Goal: Task Accomplishment & Management: Use online tool/utility

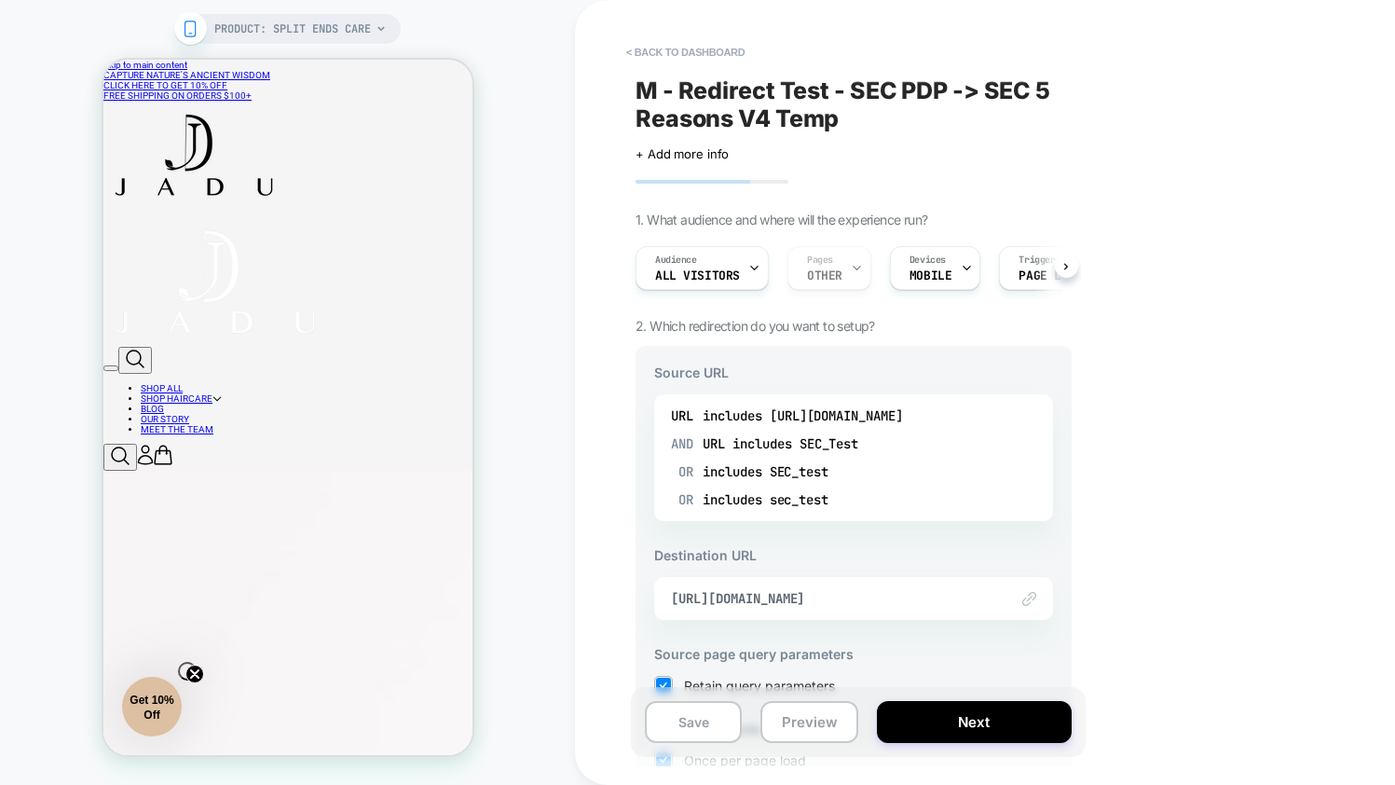
scroll to position [240, 0]
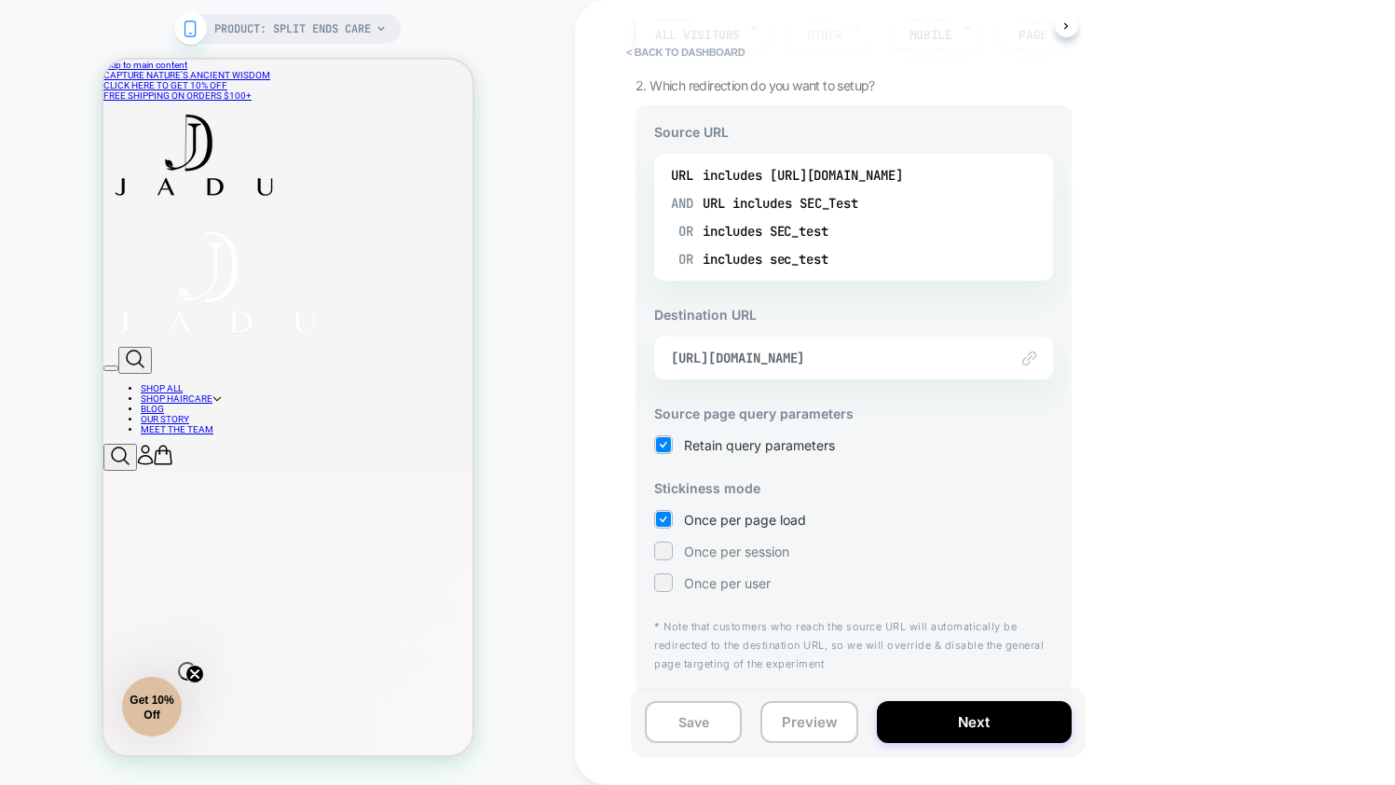
click at [716, 556] on span "Once per session" at bounding box center [736, 551] width 105 height 16
click at [997, 729] on button "Next" at bounding box center [974, 722] width 195 height 42
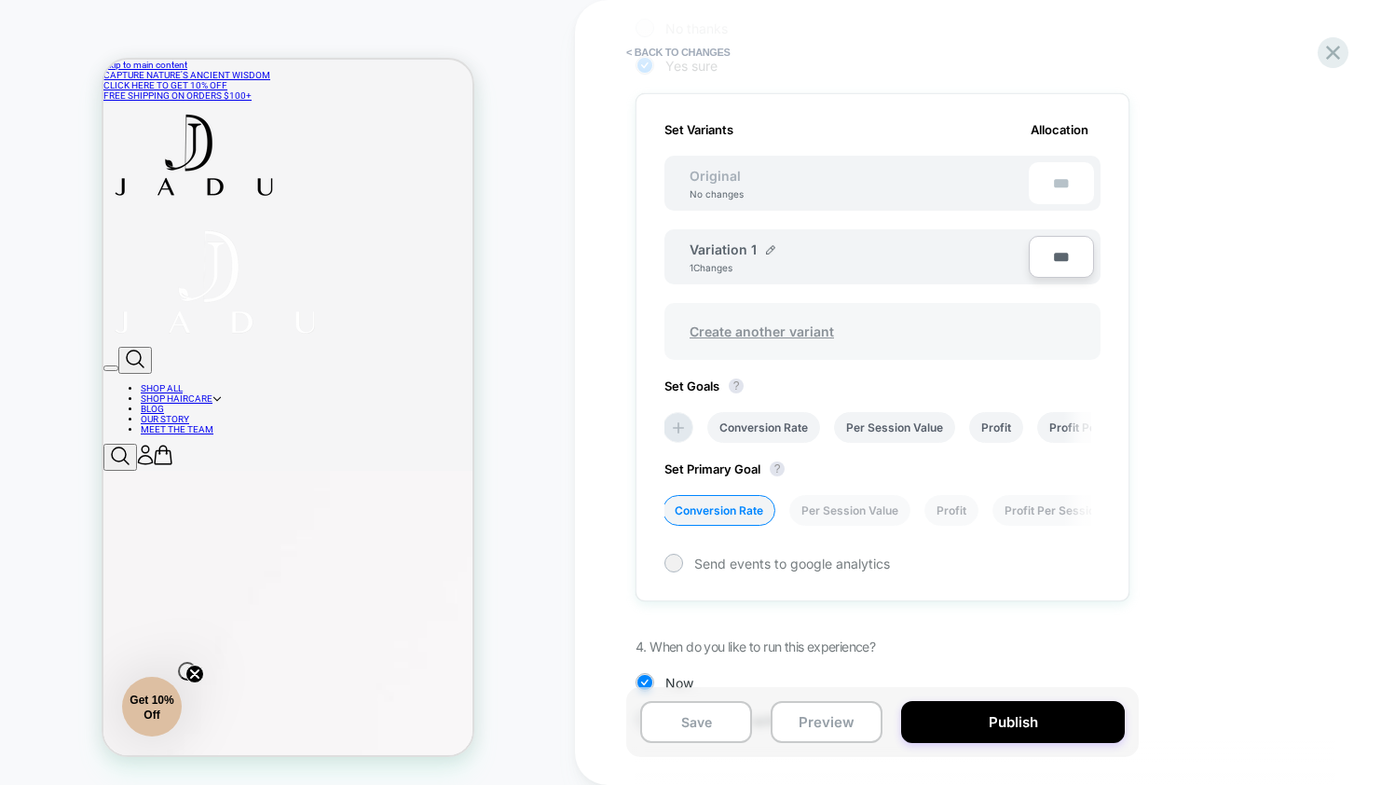
scroll to position [586, 0]
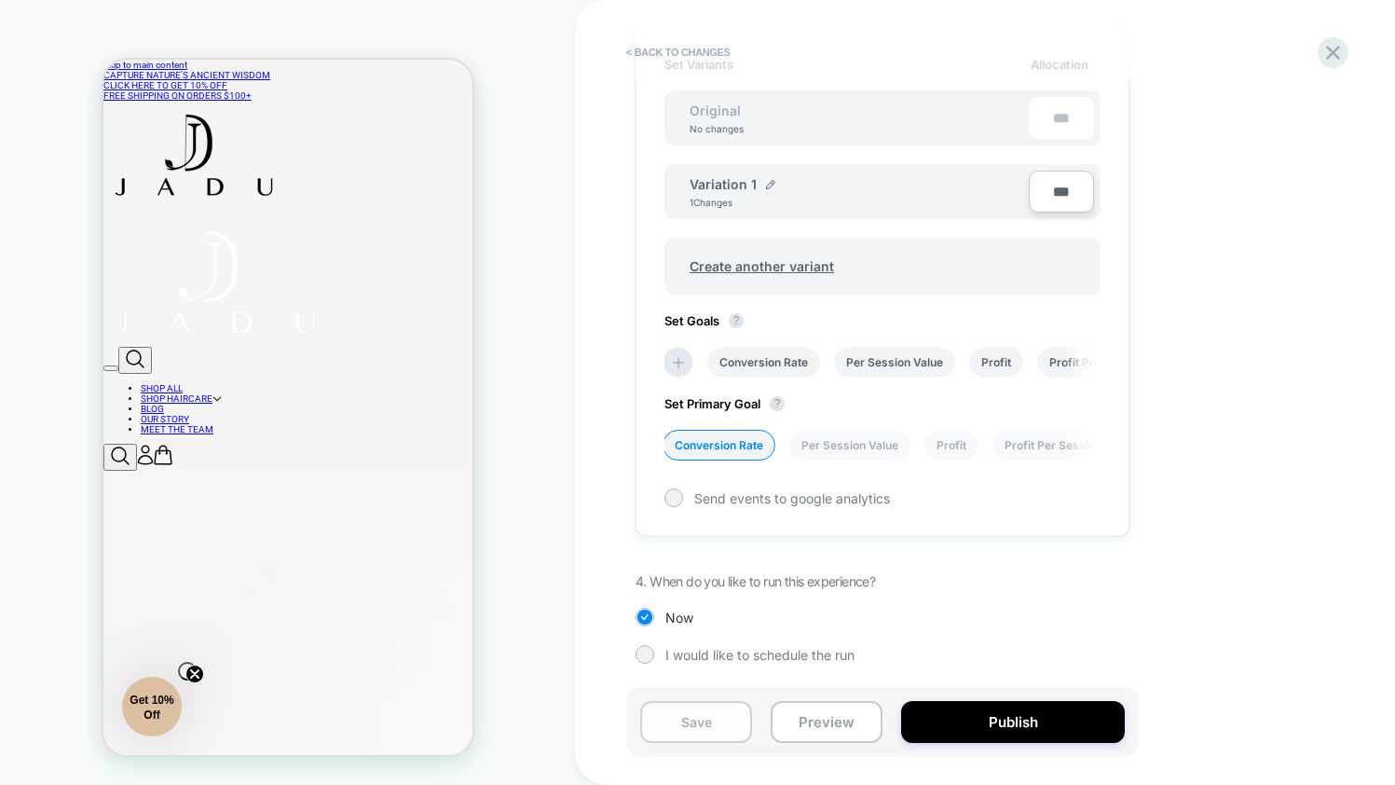
click at [677, 726] on button "Save" at bounding box center [696, 722] width 112 height 42
click at [846, 743] on div "Save Preview Publish" at bounding box center [882, 722] width 513 height 70
click at [847, 735] on button "Preview" at bounding box center [827, 722] width 112 height 42
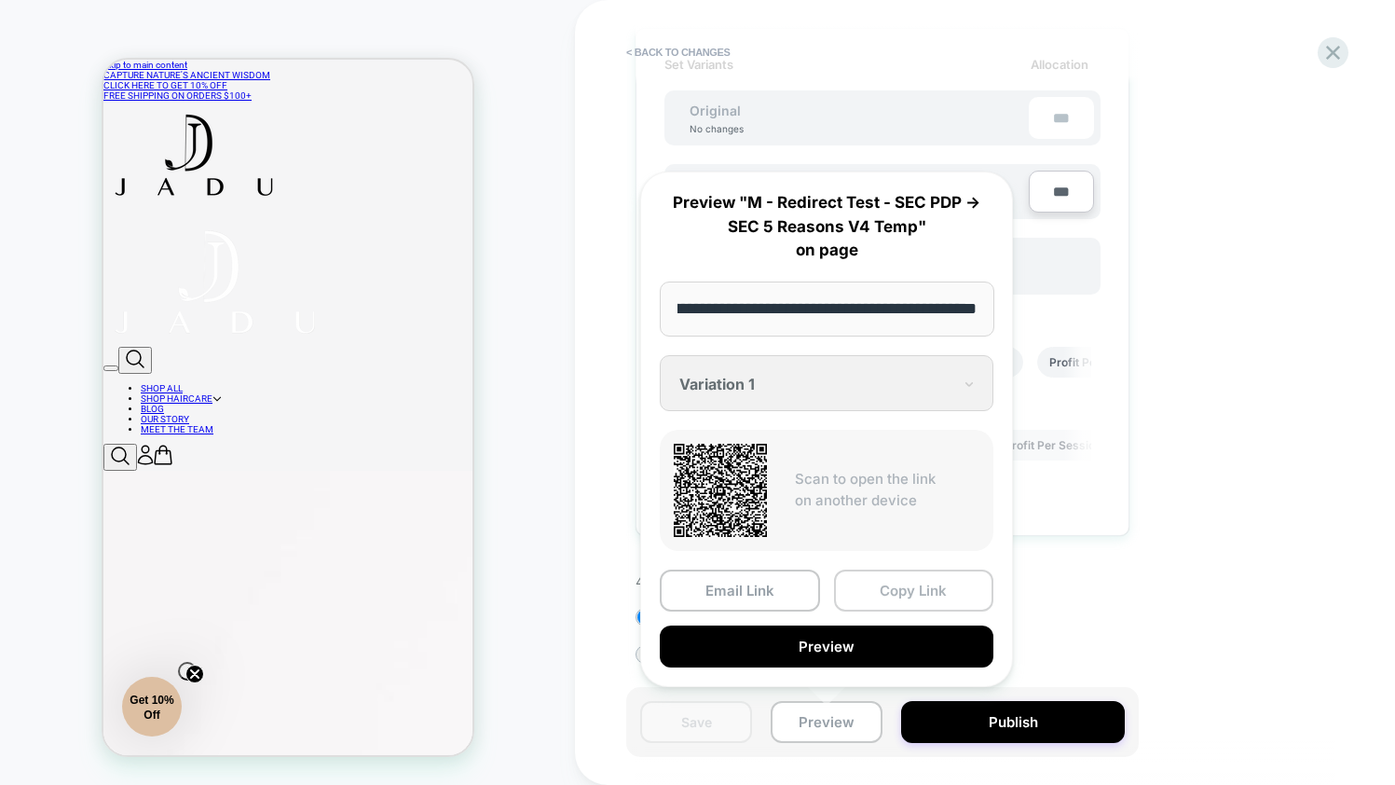
scroll to position [0, 0]
click at [882, 568] on div "**********" at bounding box center [826, 429] width 373 height 515
click at [877, 578] on button "Copy Link" at bounding box center [914, 590] width 160 height 42
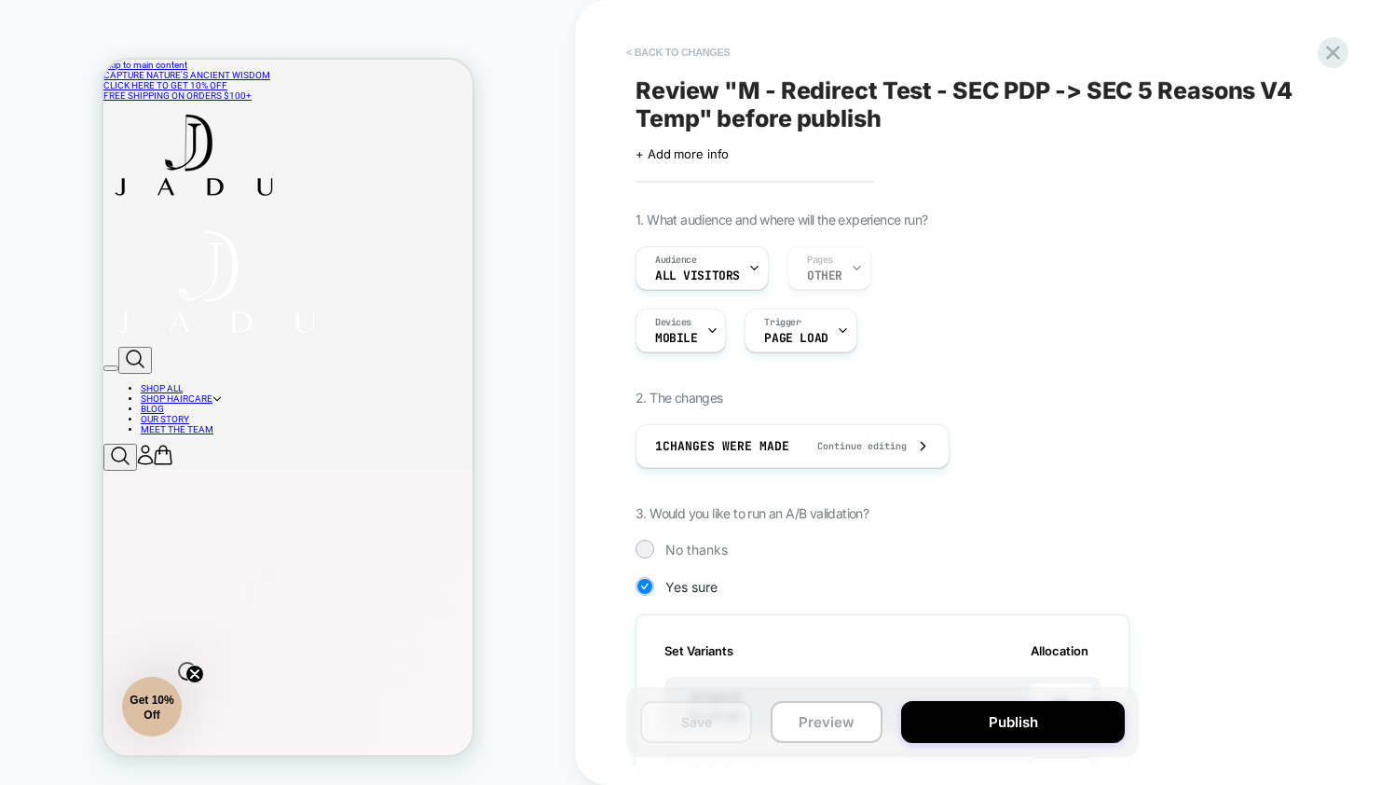
click at [678, 49] on button "< Back to changes" at bounding box center [678, 52] width 123 height 30
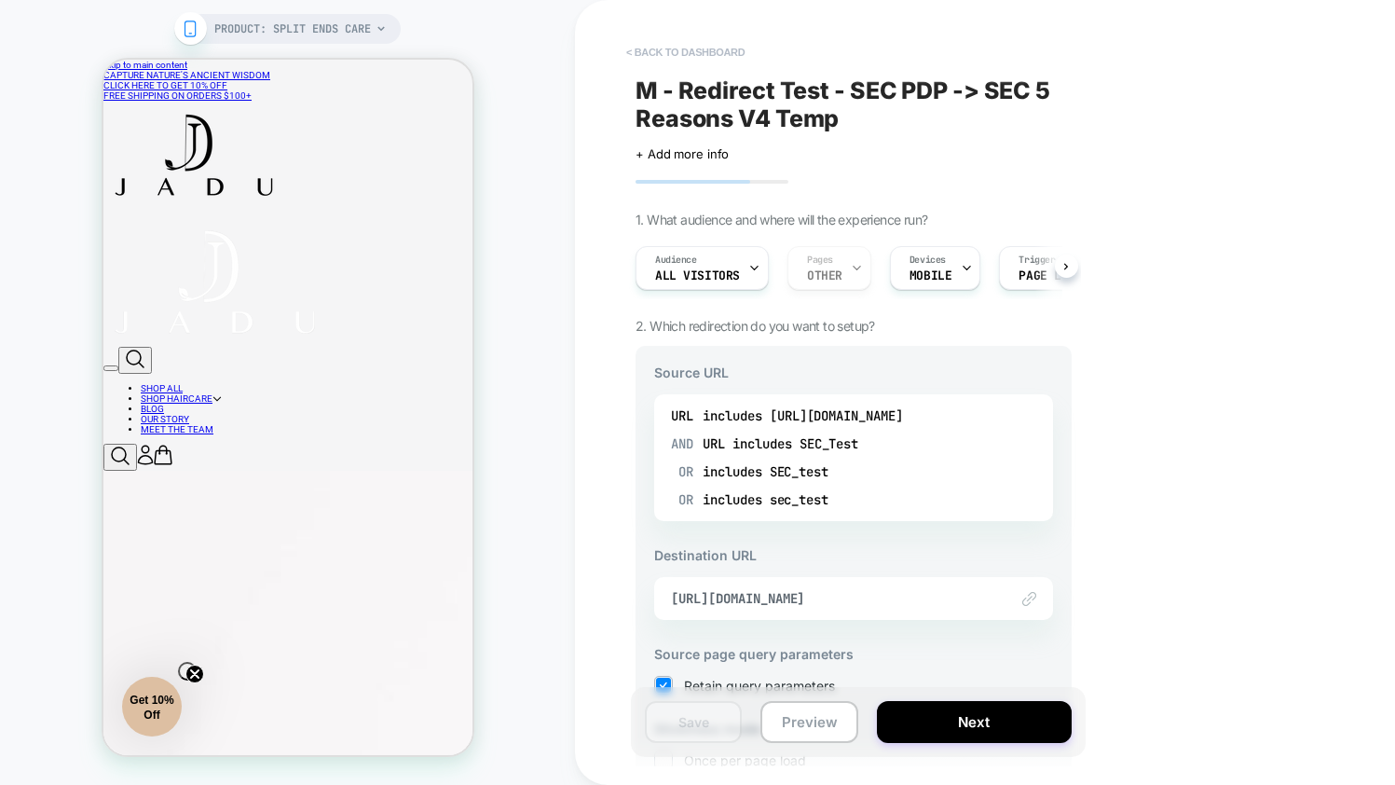
click at [672, 48] on button "< back to dashboard" at bounding box center [685, 52] width 137 height 30
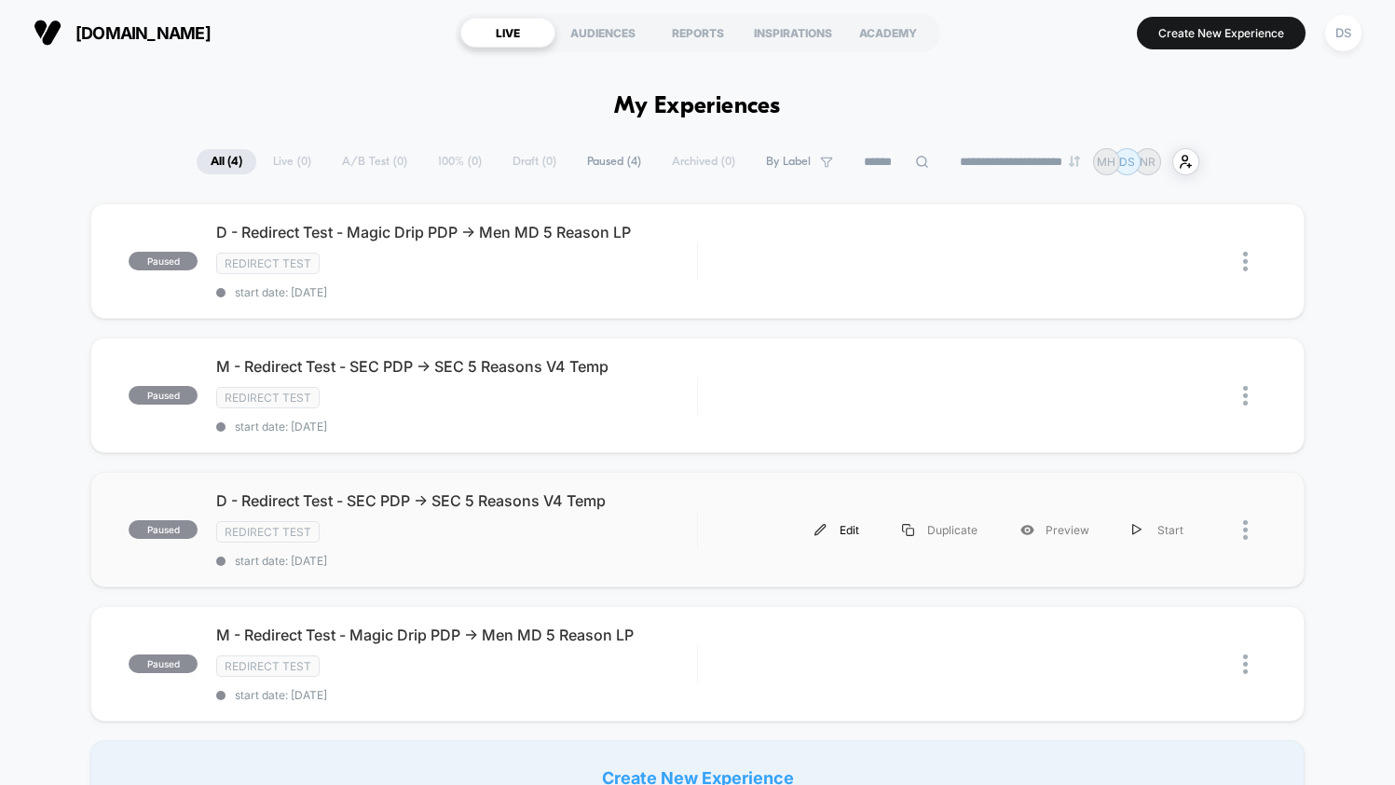
click at [852, 529] on div "Edit" at bounding box center [837, 530] width 88 height 42
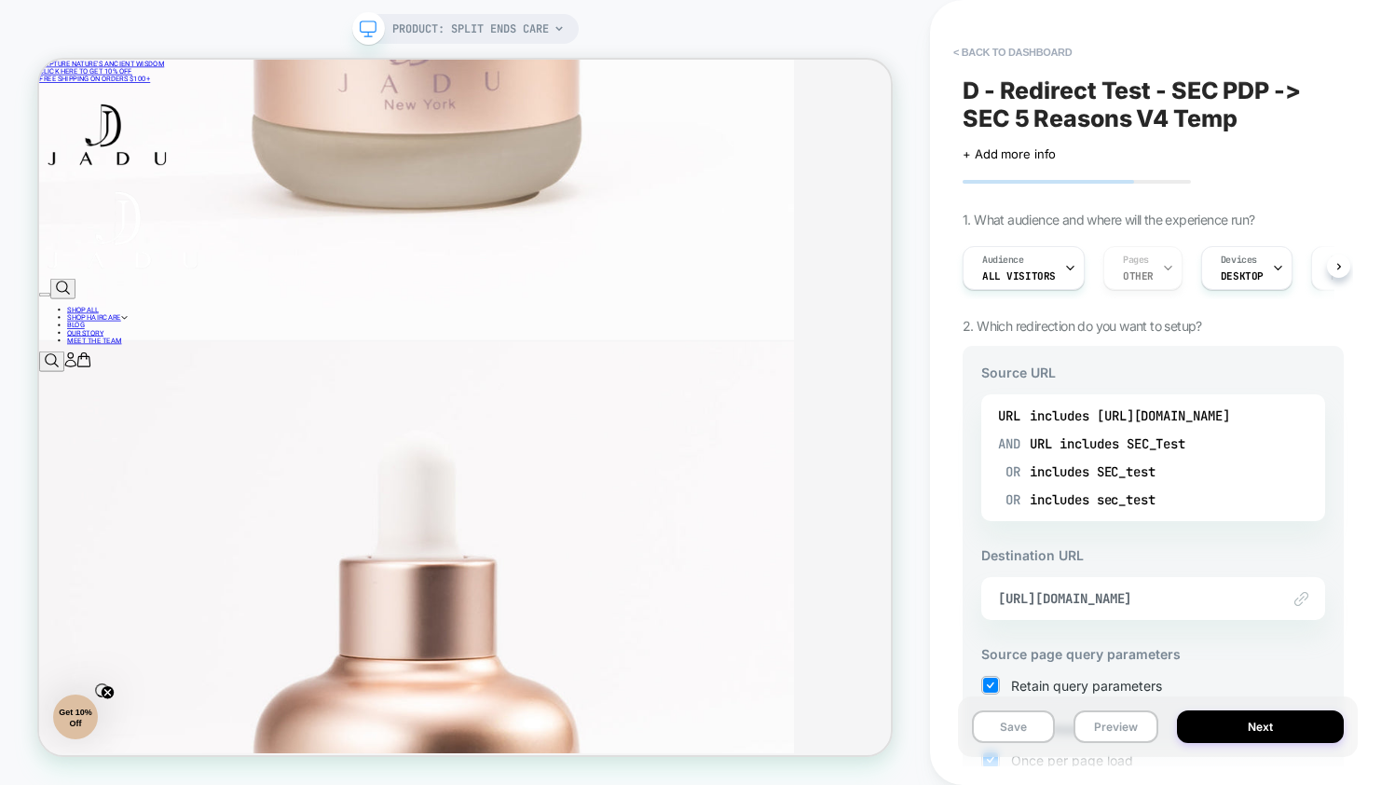
scroll to position [240, 0]
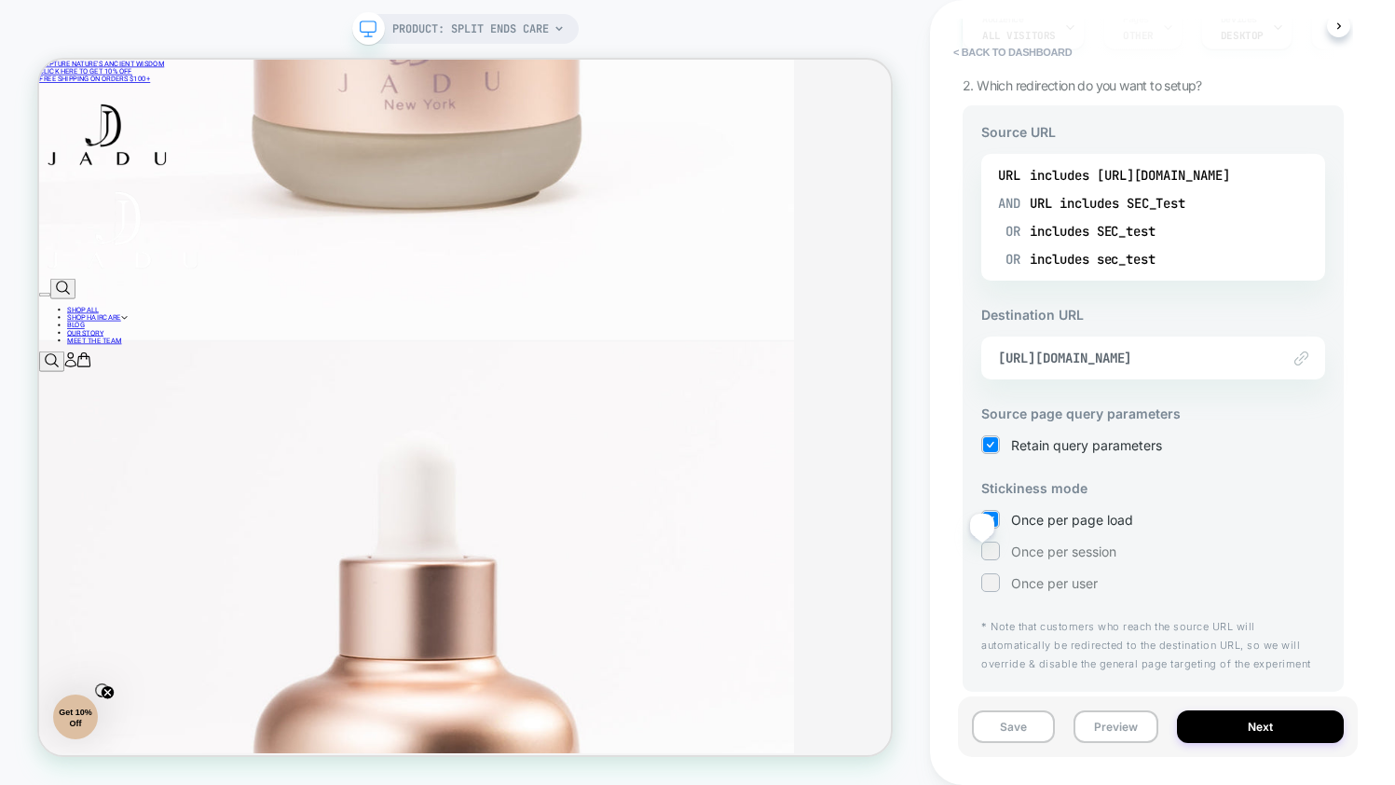
click at [984, 550] on div at bounding box center [990, 550] width 14 height 14
click at [1051, 727] on button "Save" at bounding box center [1013, 726] width 83 height 33
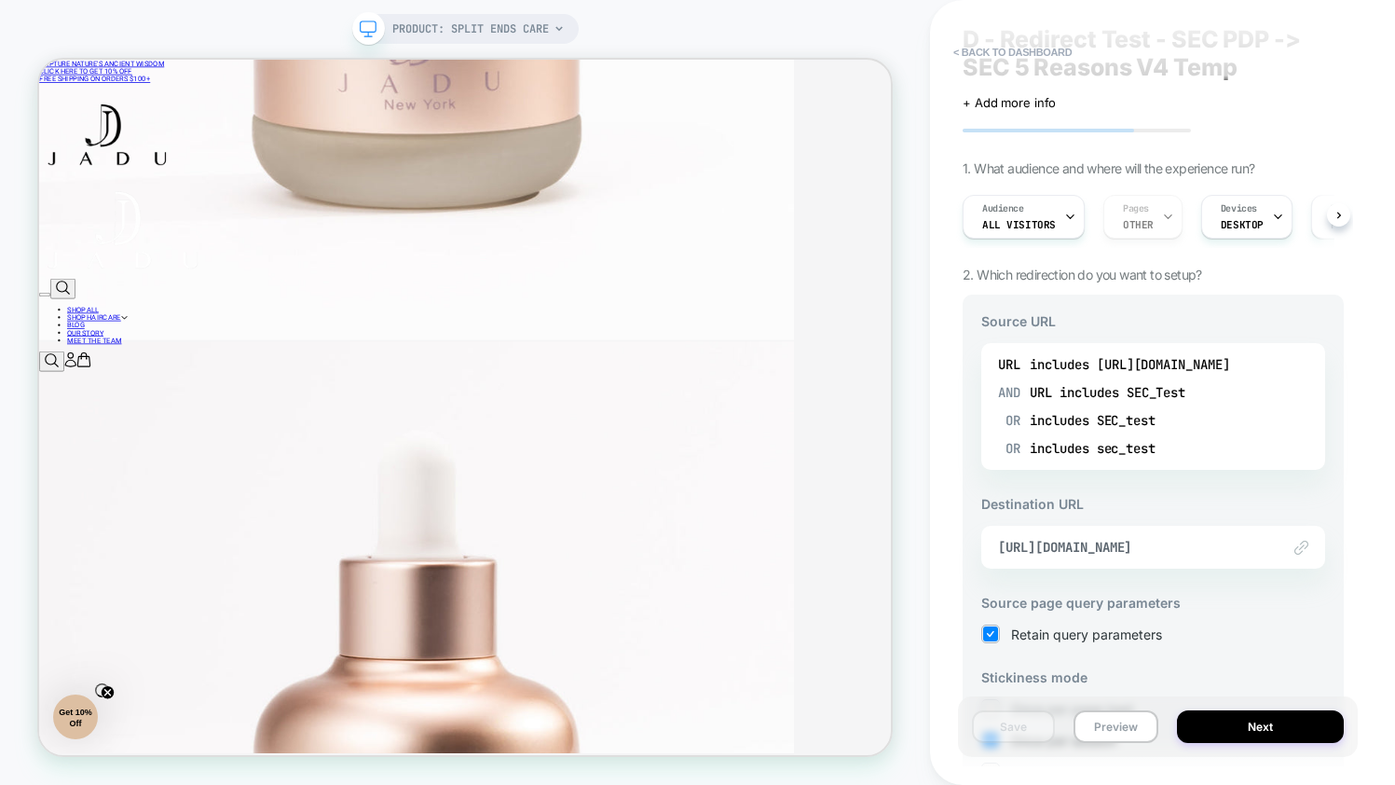
scroll to position [0, 0]
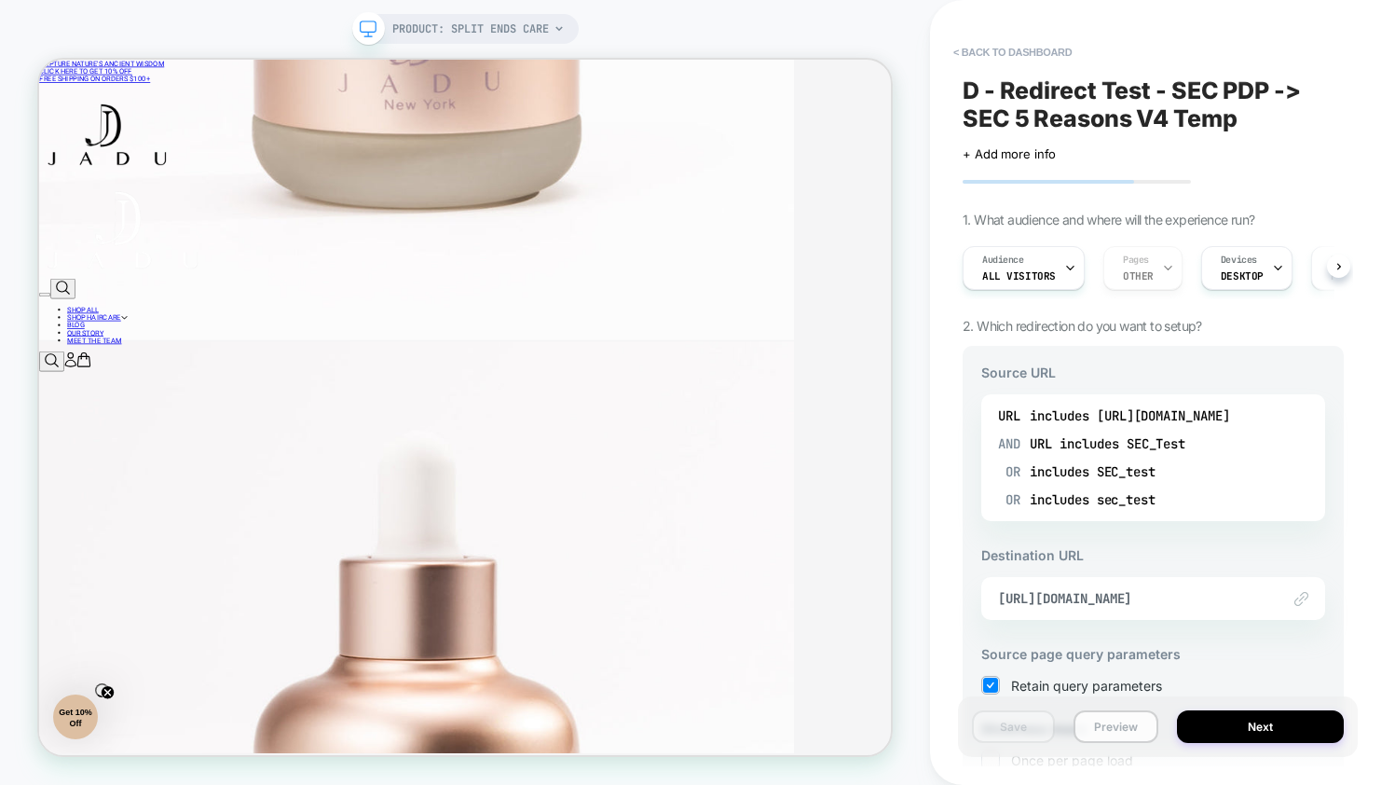
click at [1097, 736] on button "Preview" at bounding box center [1116, 726] width 85 height 33
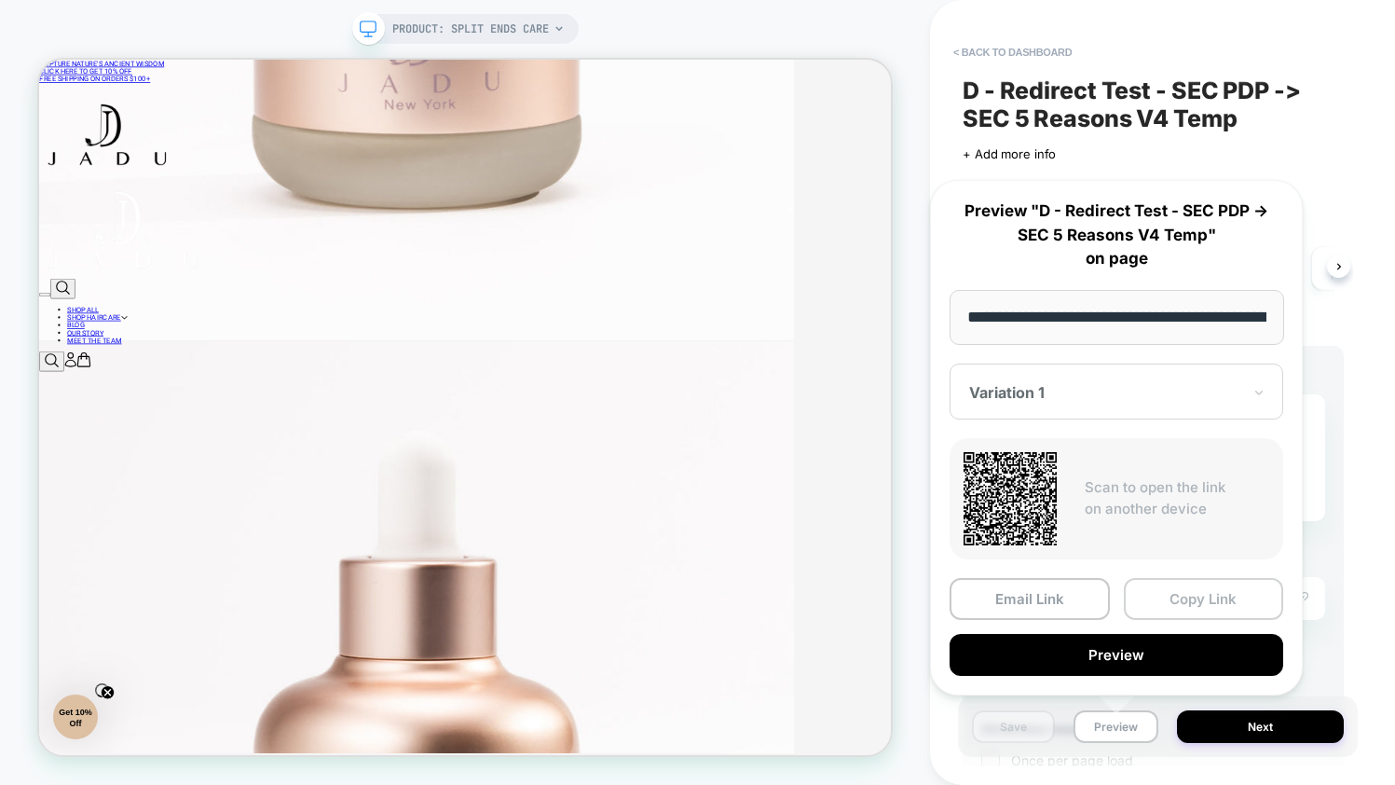
click at [1143, 609] on button "Copy Link" at bounding box center [1204, 599] width 160 height 42
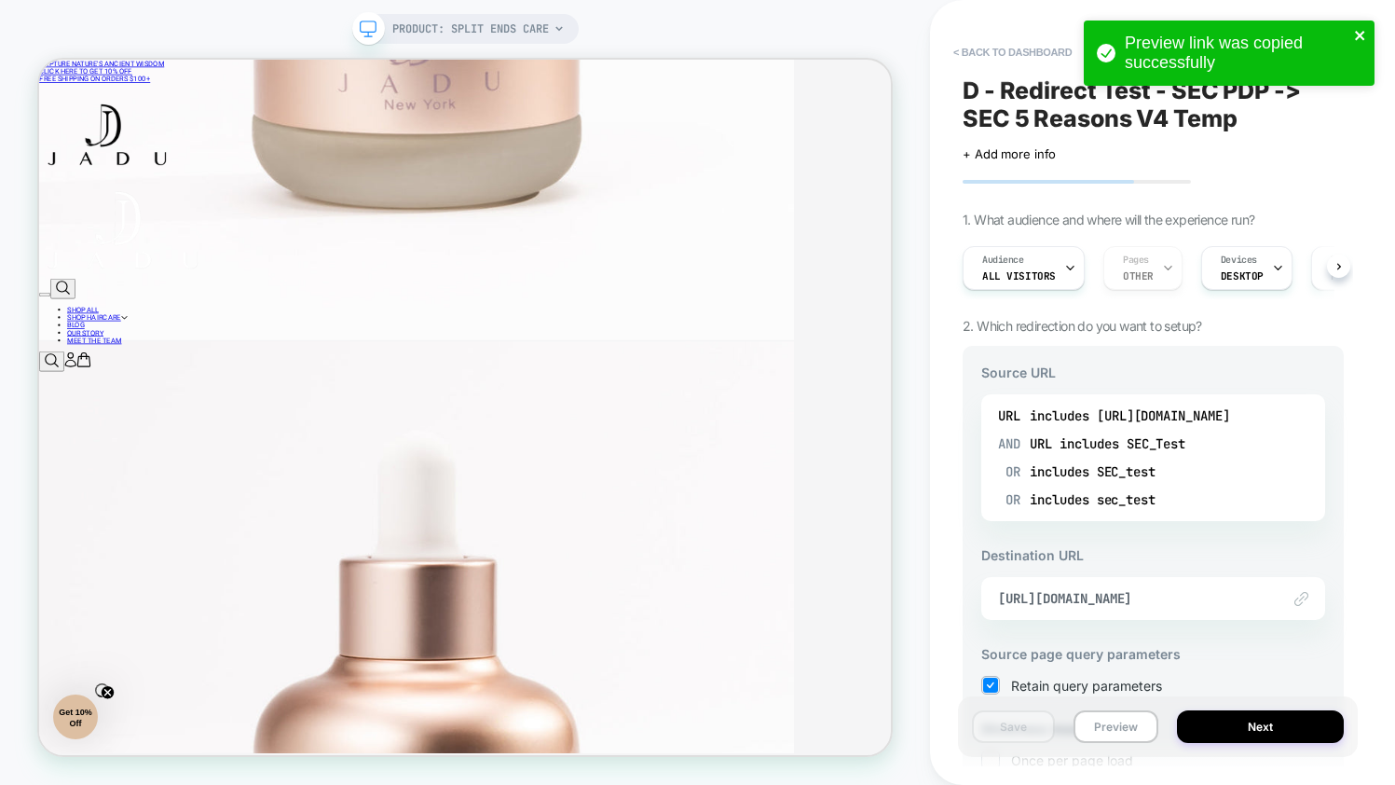
click at [1361, 36] on icon "close" at bounding box center [1359, 35] width 9 height 9
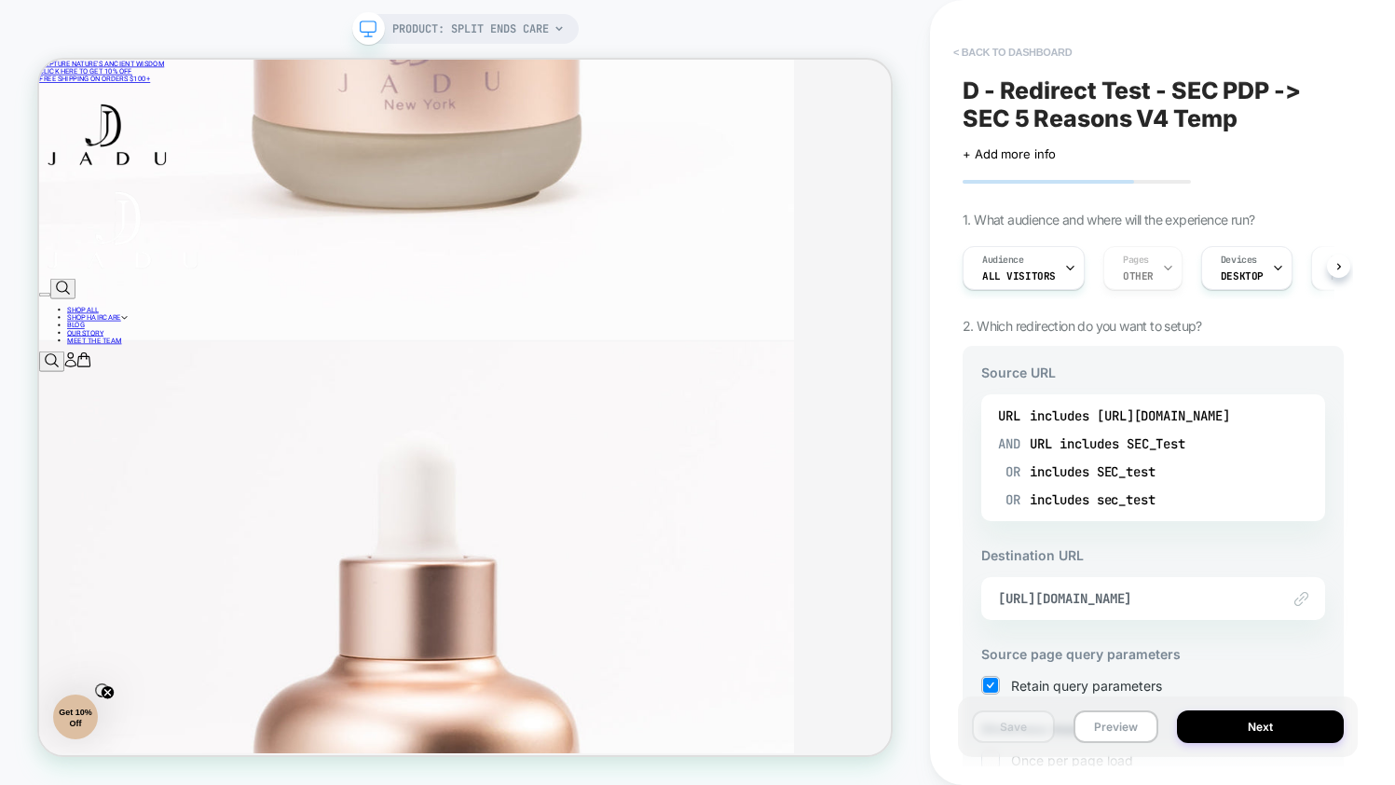
click at [1024, 48] on button "< back to dashboard" at bounding box center [1012, 52] width 137 height 30
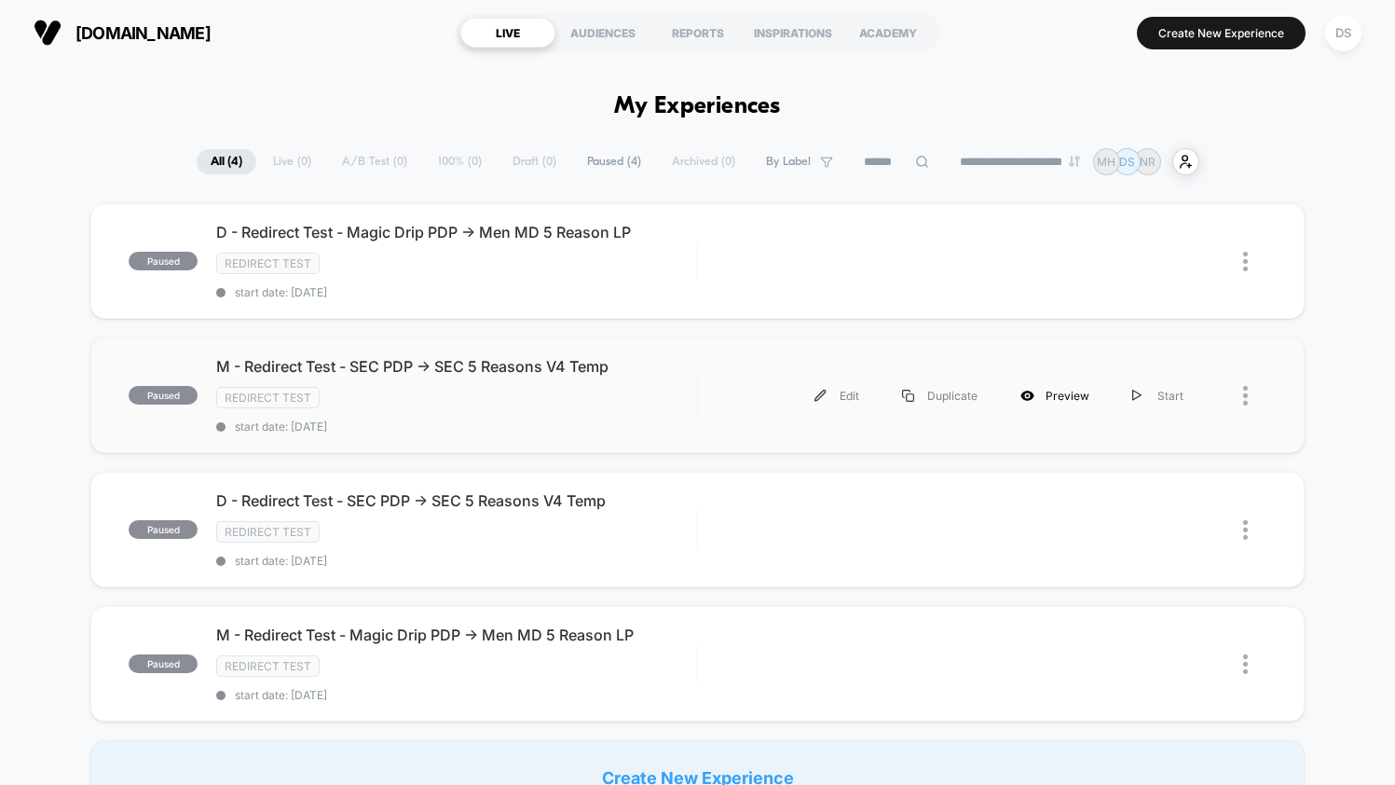
click at [1045, 385] on div "Preview" at bounding box center [1055, 396] width 112 height 42
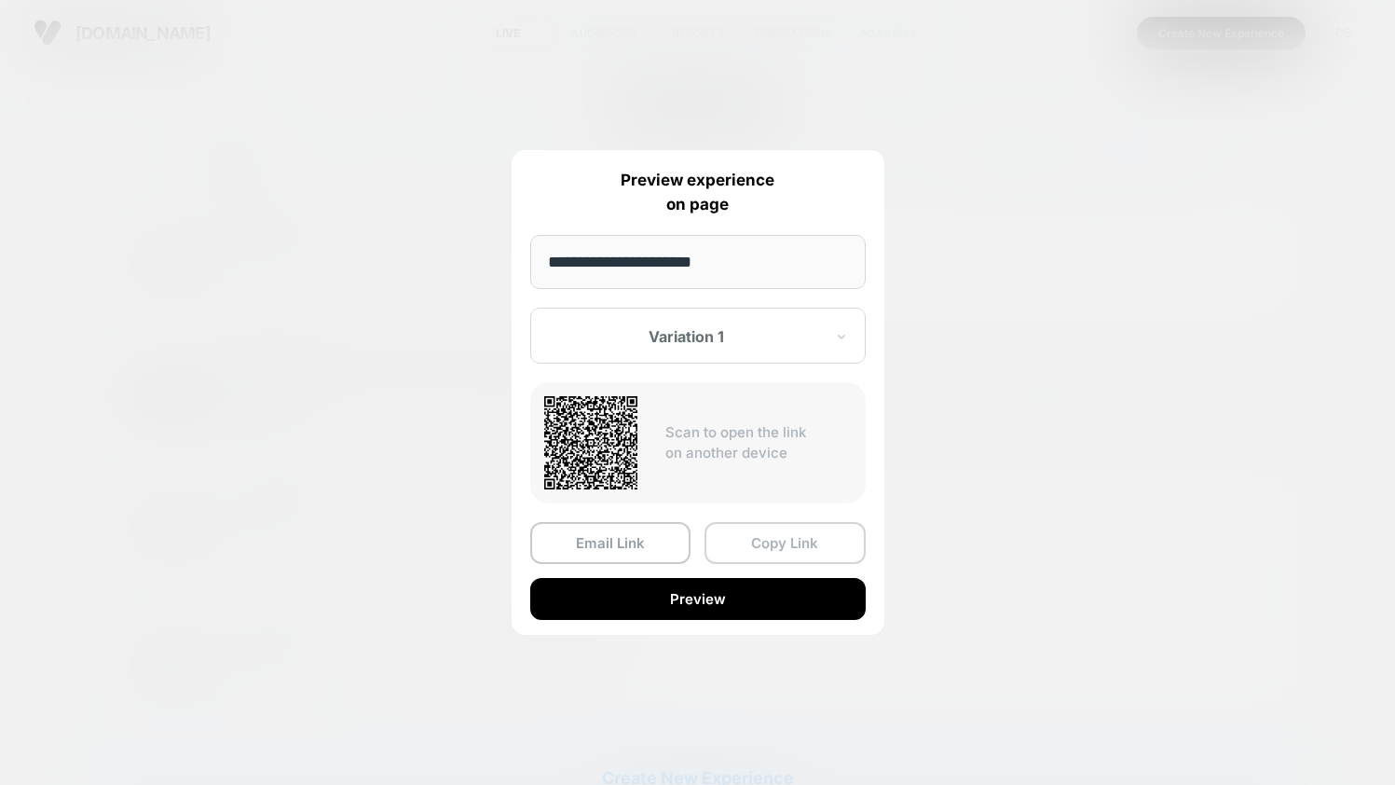
click at [767, 544] on button "Copy Link" at bounding box center [785, 543] width 161 height 42
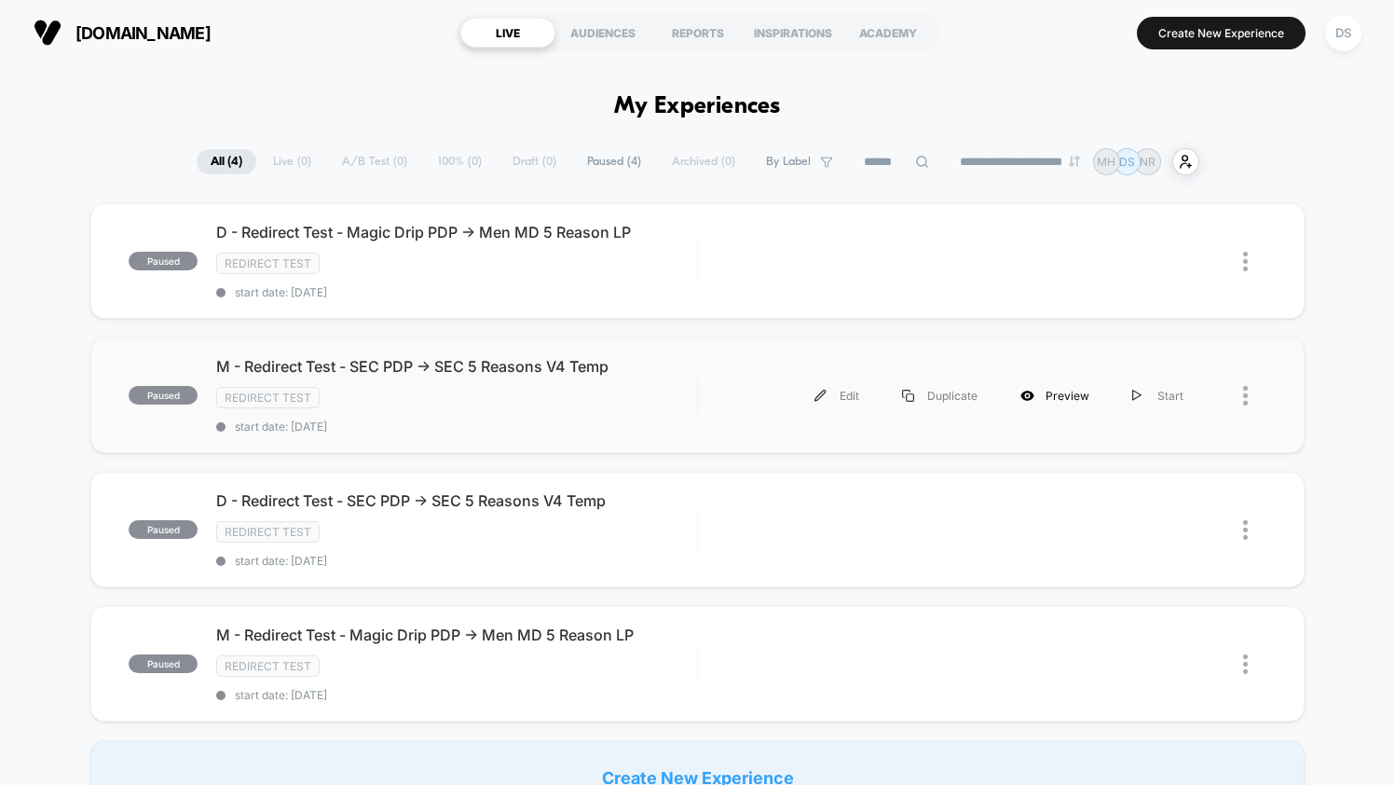
click at [1054, 387] on div "Preview" at bounding box center [1055, 396] width 112 height 42
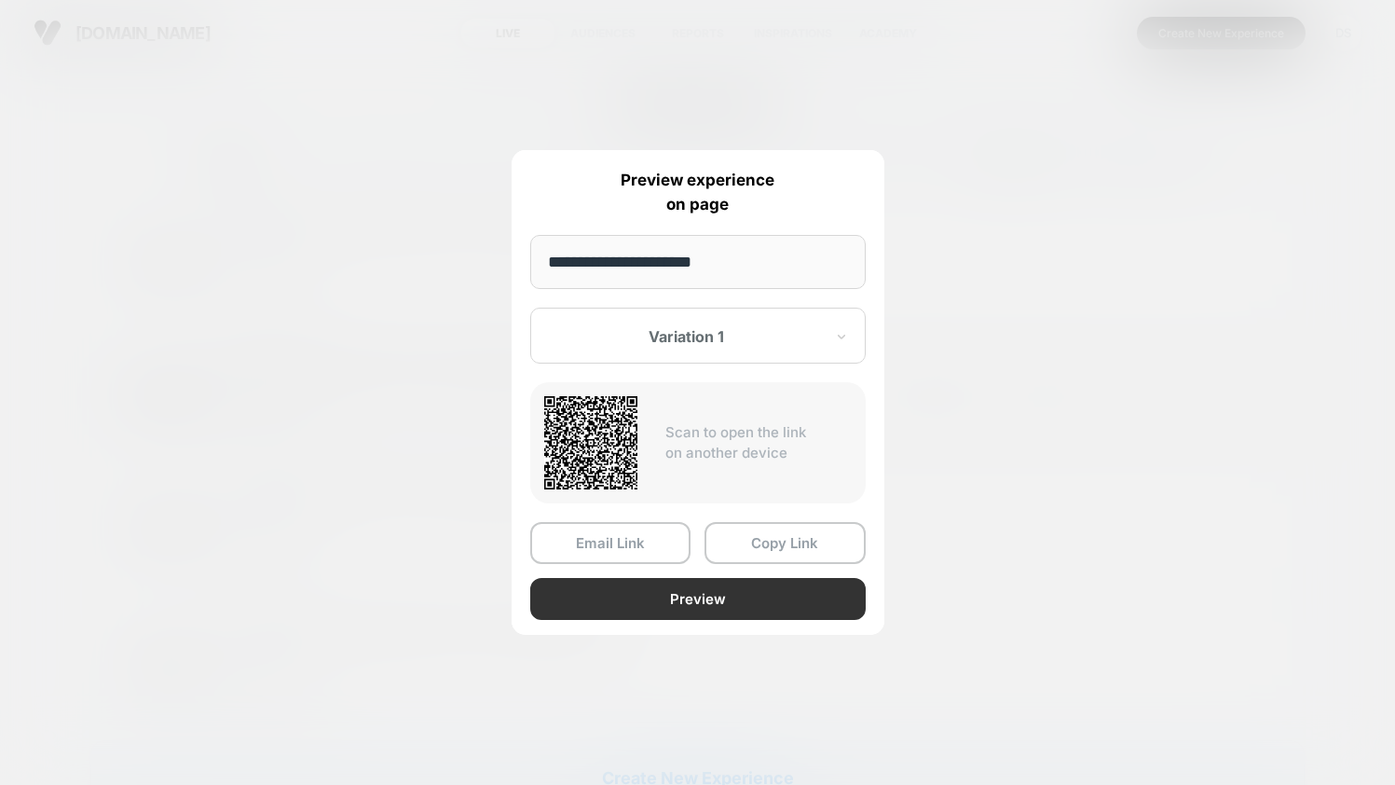
click at [622, 589] on button "Preview" at bounding box center [698, 599] width 336 height 42
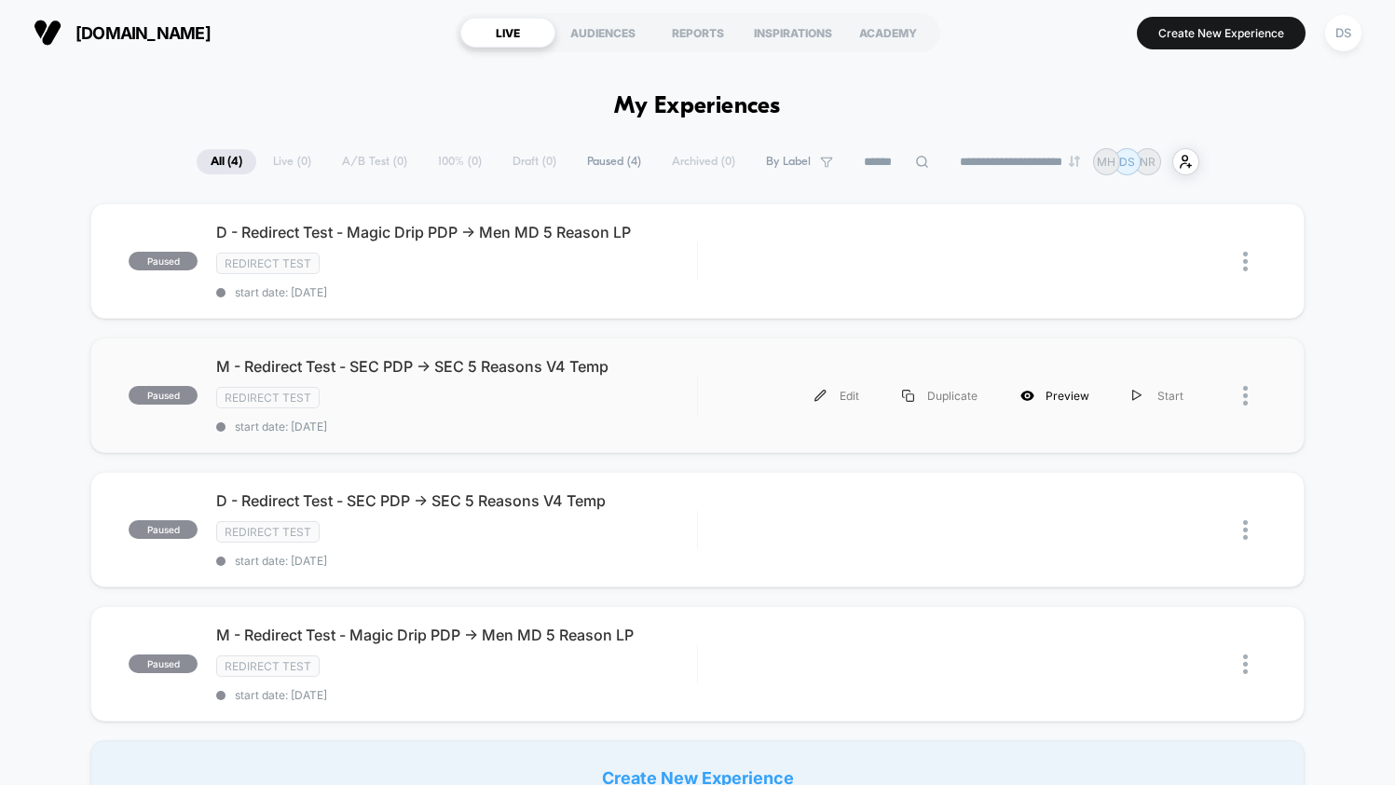
click at [1015, 394] on div "Preview" at bounding box center [1055, 396] width 112 height 42
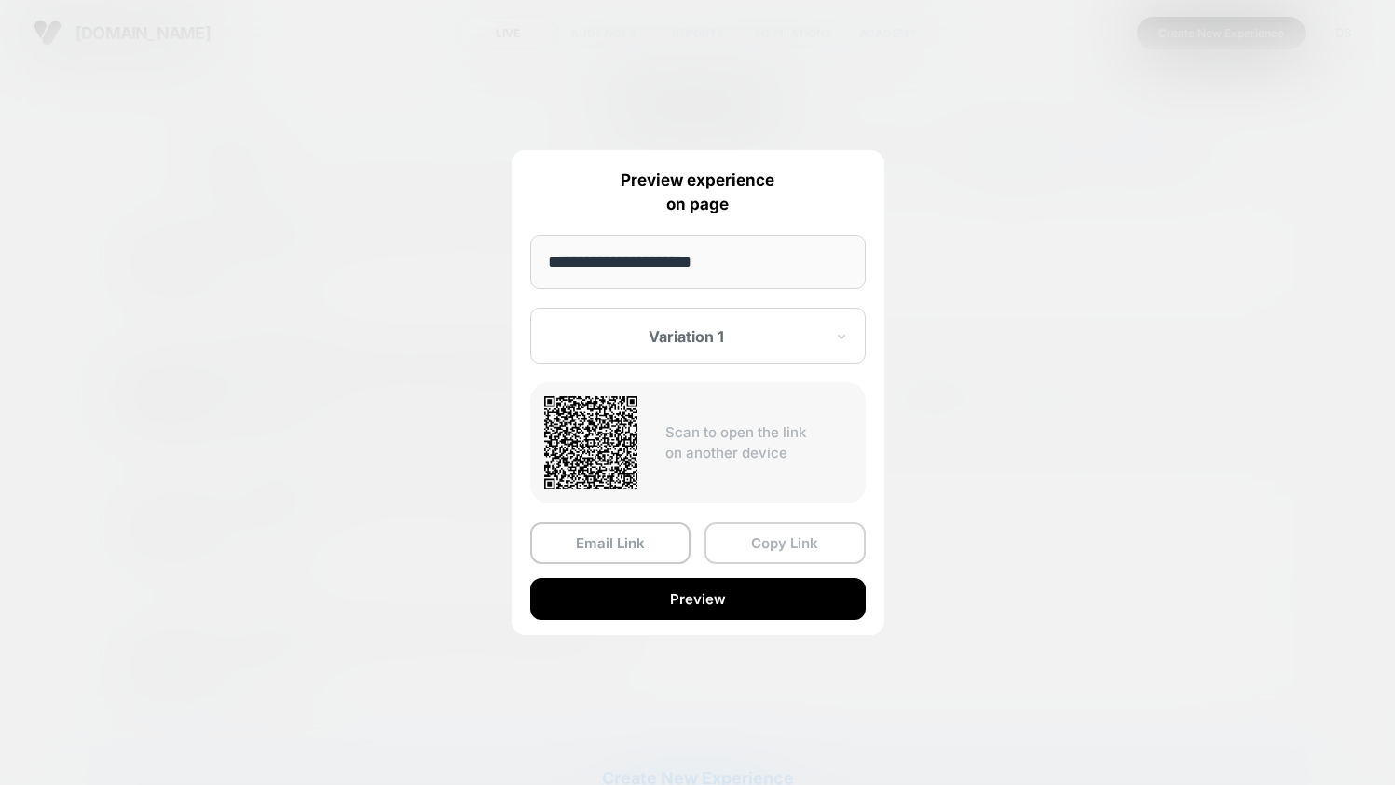
click at [720, 544] on button "Copy Link" at bounding box center [785, 543] width 161 height 42
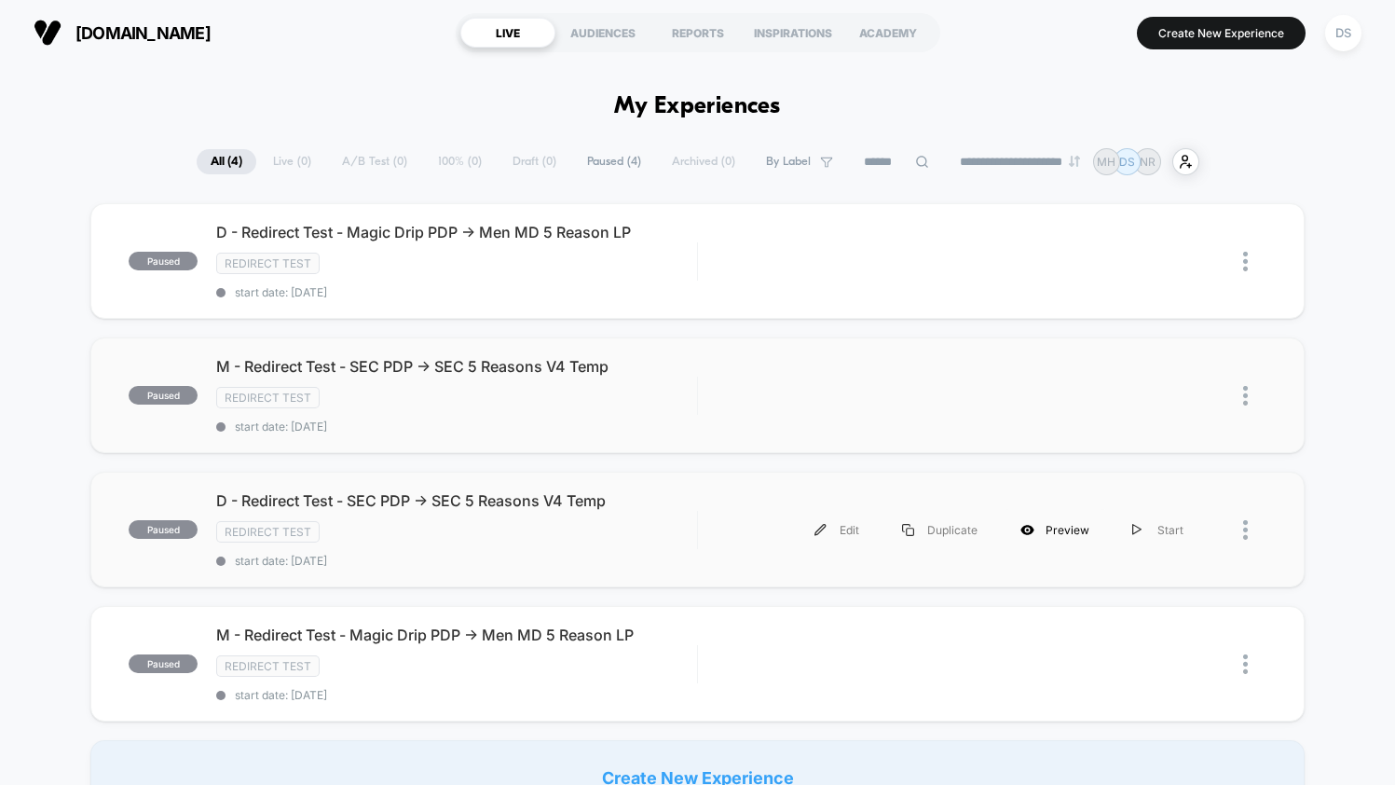
click at [1065, 530] on div "Preview" at bounding box center [1055, 530] width 112 height 42
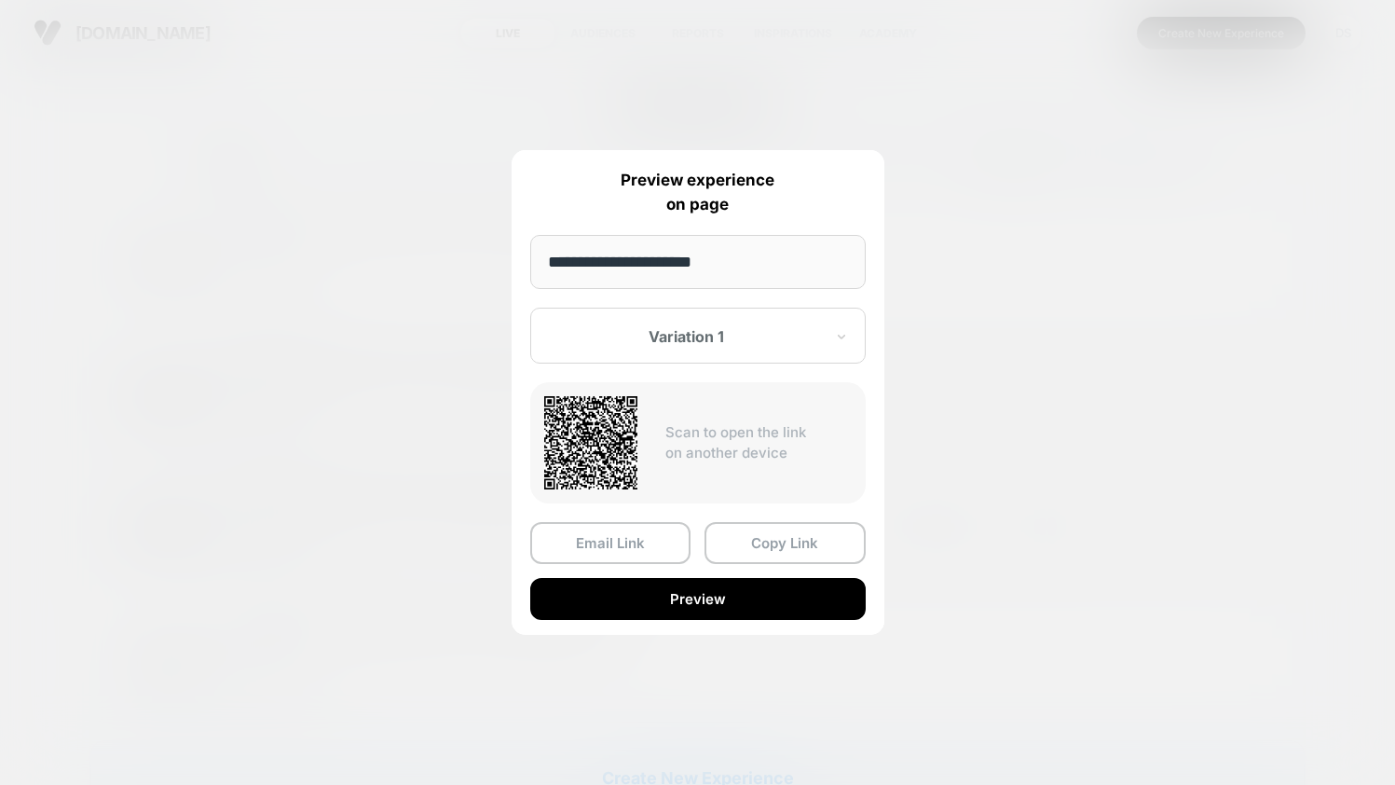
click at [459, 454] on div at bounding box center [697, 392] width 1395 height 785
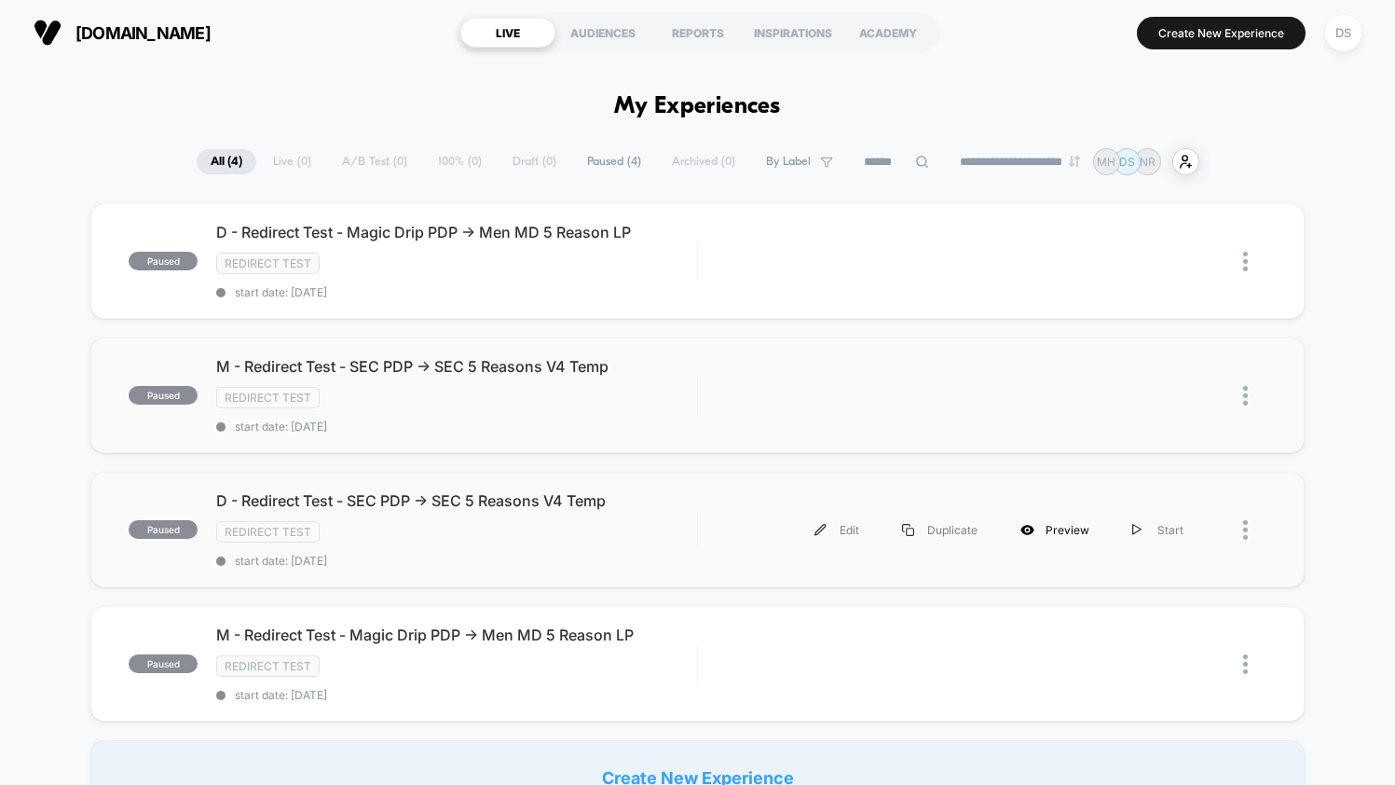
click at [1053, 522] on div "Preview" at bounding box center [1055, 530] width 112 height 42
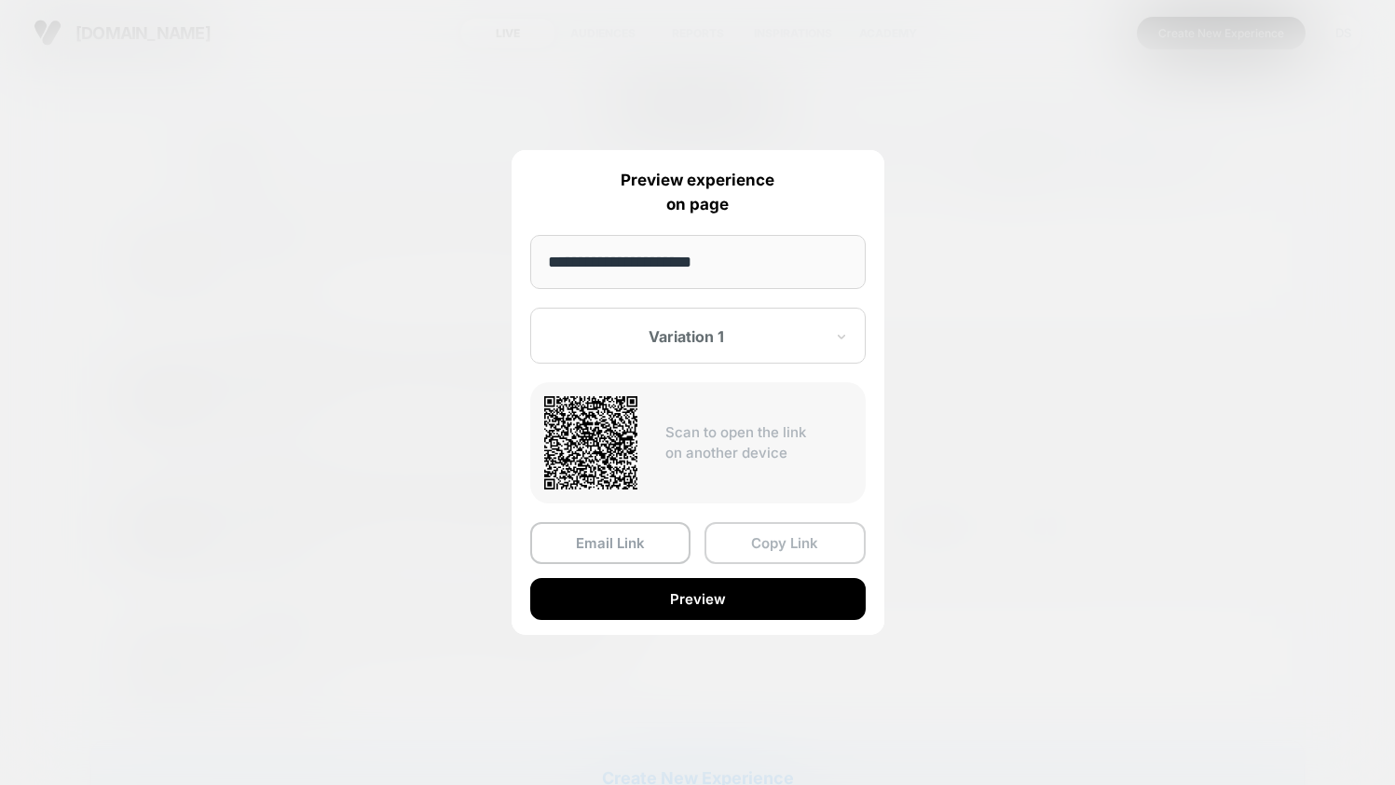
click at [728, 554] on button "Copy Link" at bounding box center [785, 543] width 161 height 42
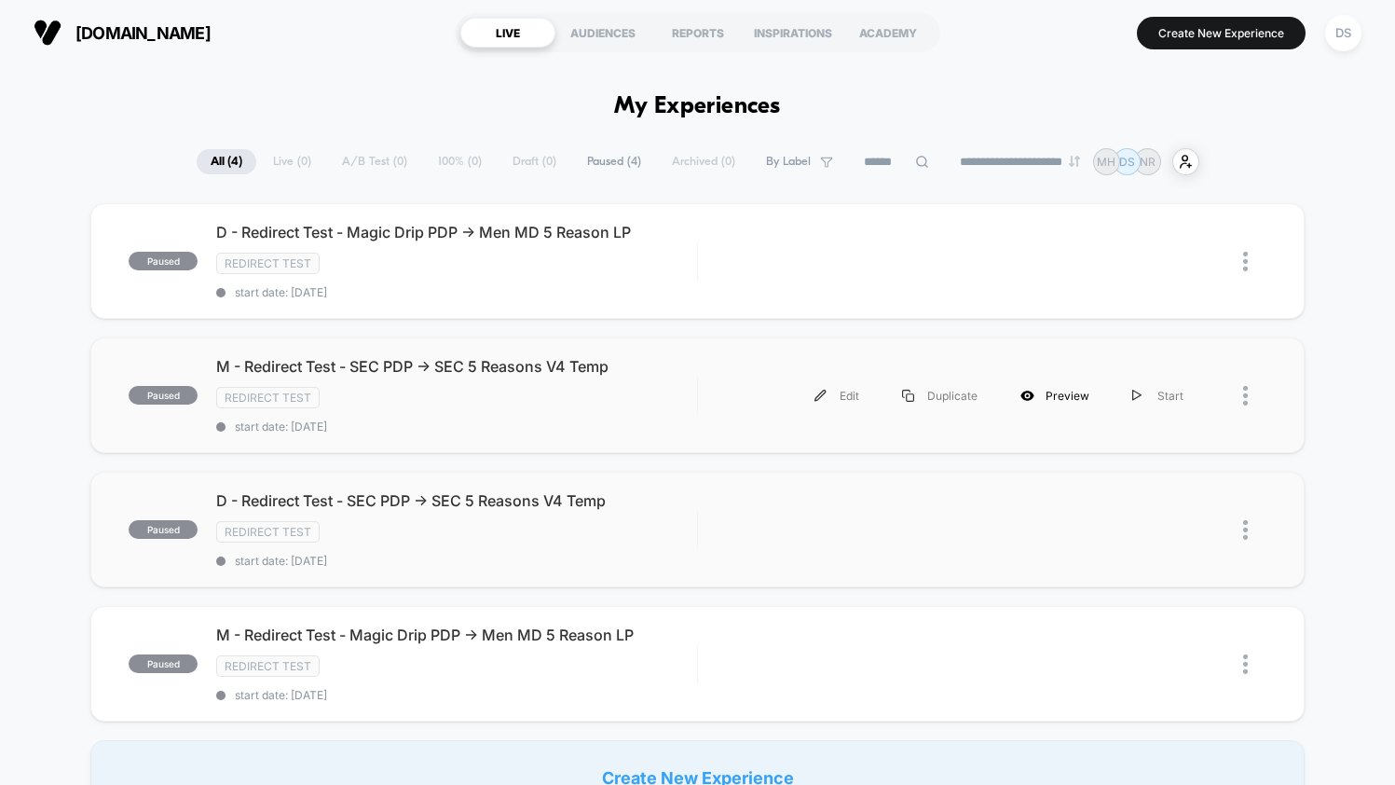
click at [1054, 395] on div "Preview" at bounding box center [1055, 396] width 112 height 42
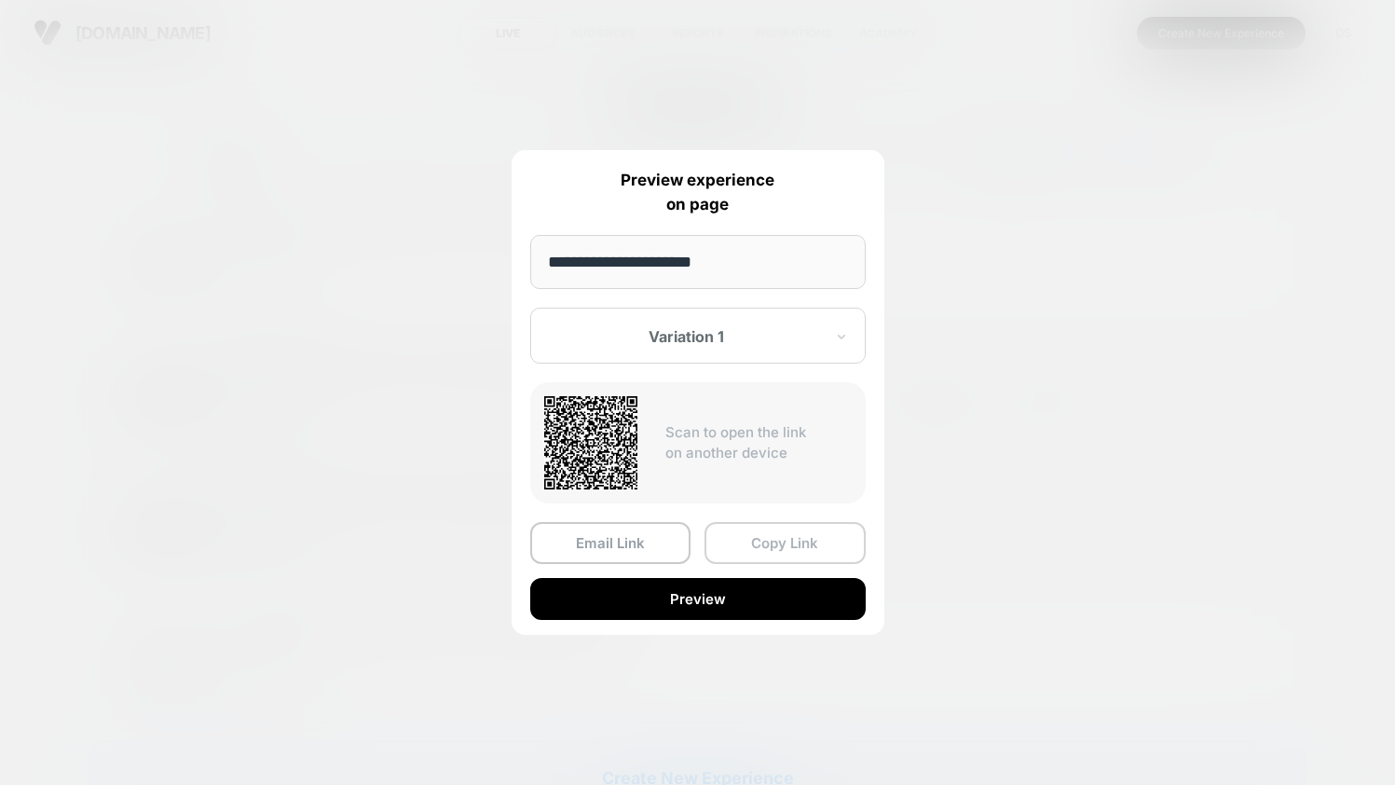
click at [761, 534] on button "Copy Link" at bounding box center [785, 543] width 161 height 42
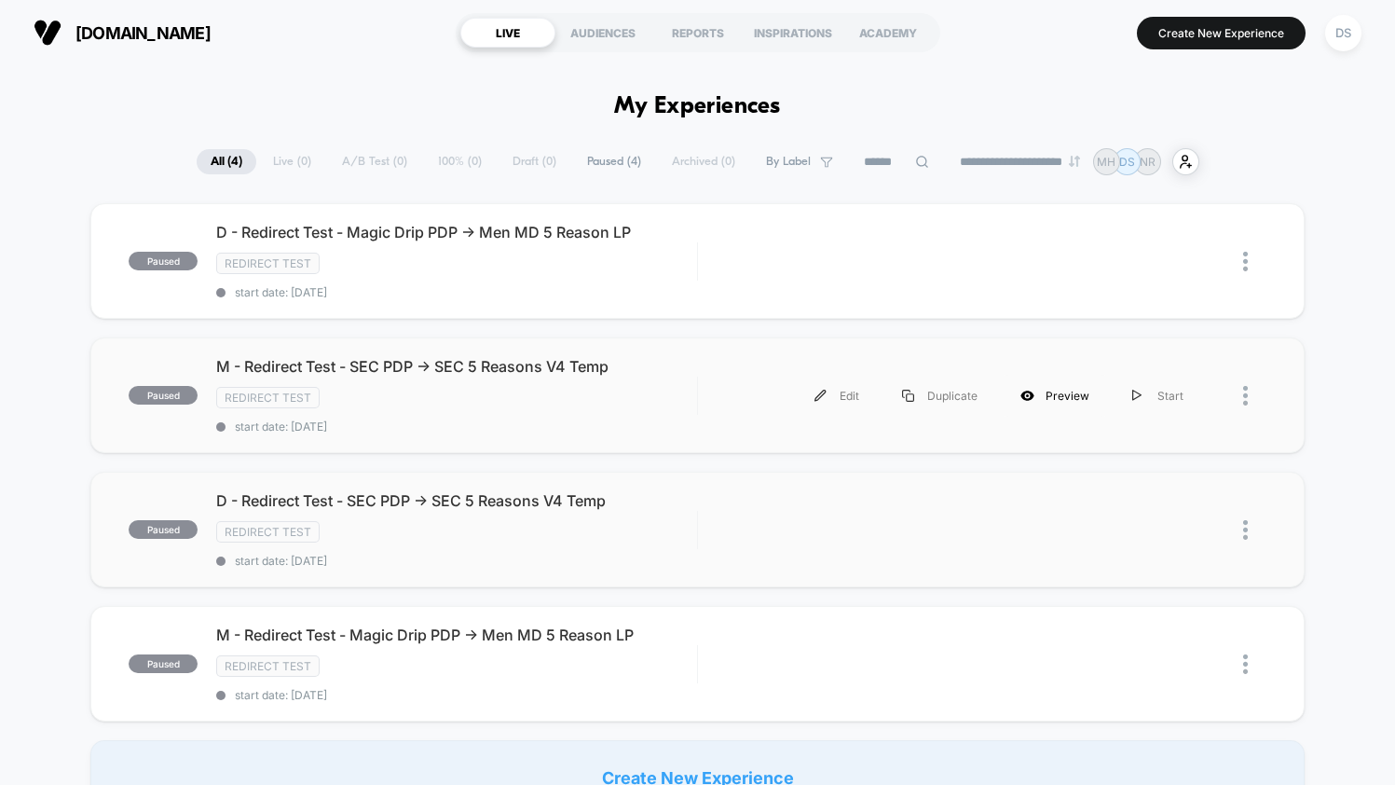
click at [1026, 393] on icon at bounding box center [1028, 396] width 13 height 10
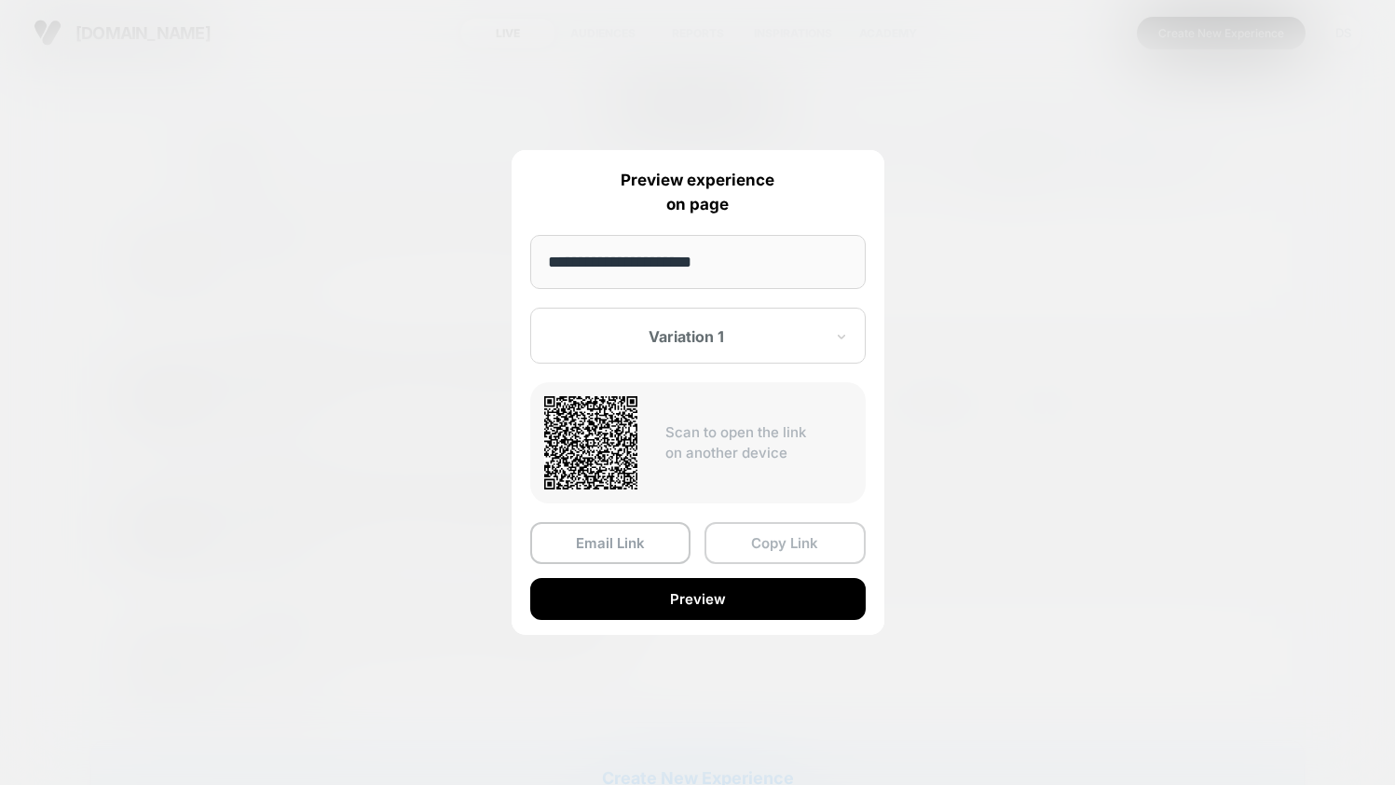
click at [803, 529] on button "Copy Link" at bounding box center [785, 543] width 161 height 42
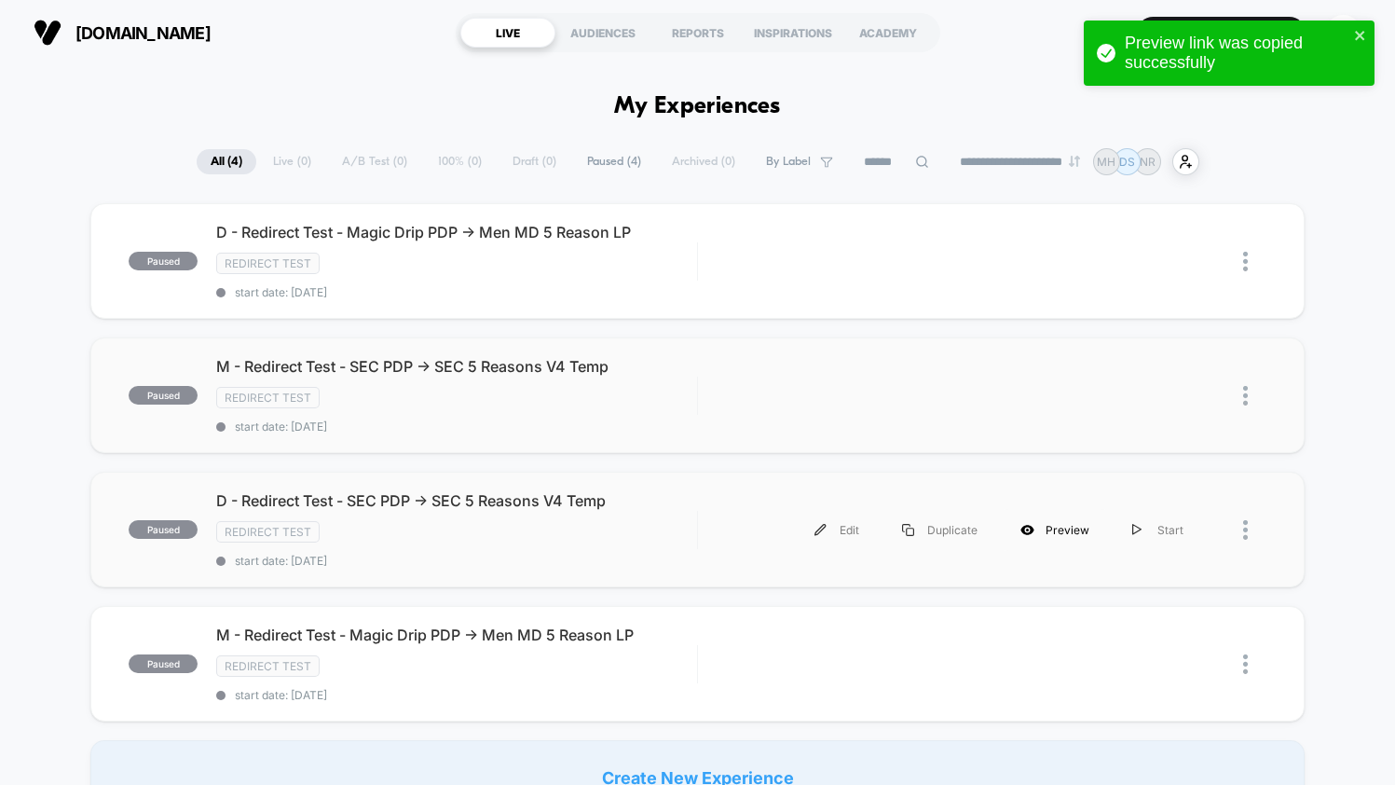
click at [1073, 516] on div "Preview" at bounding box center [1055, 530] width 112 height 42
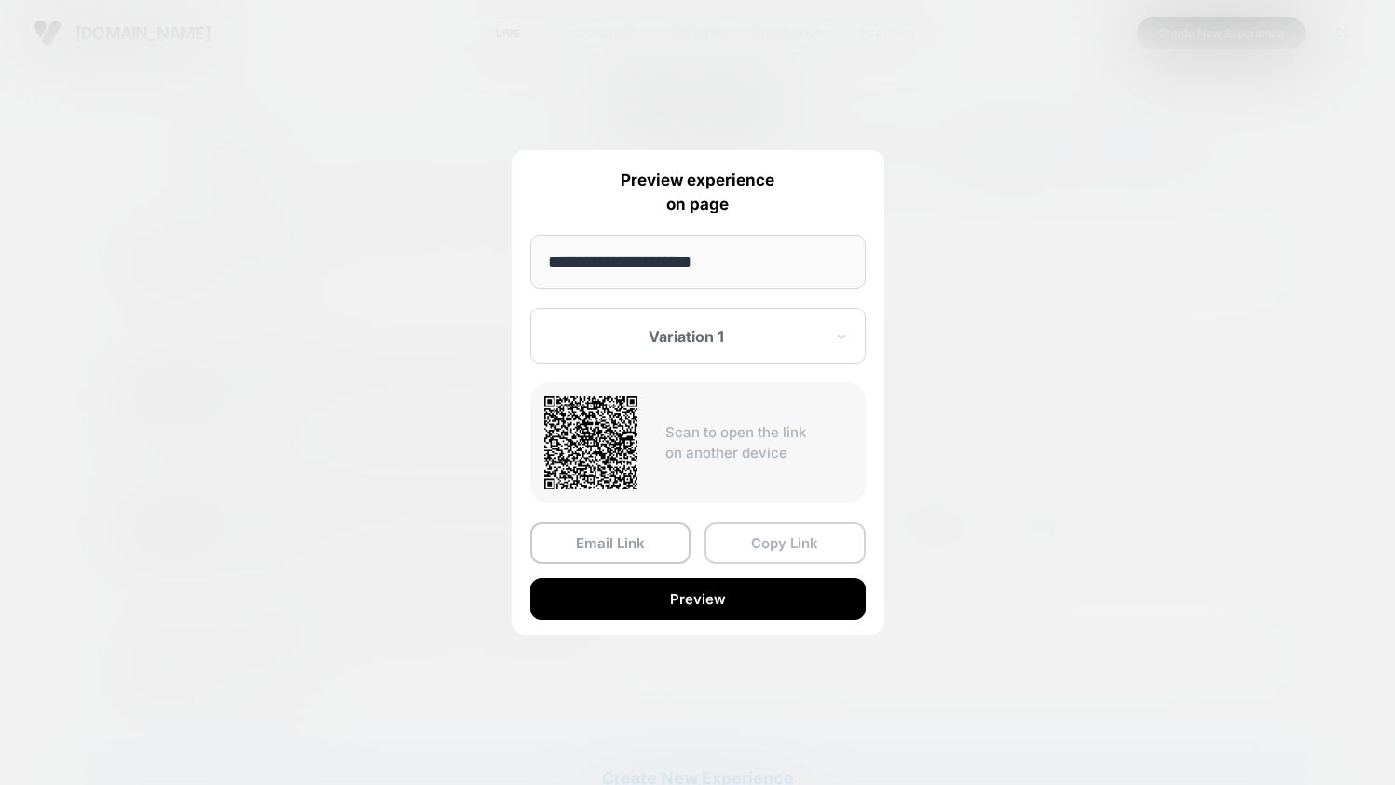
click at [803, 557] on button "Copy Link" at bounding box center [785, 543] width 161 height 42
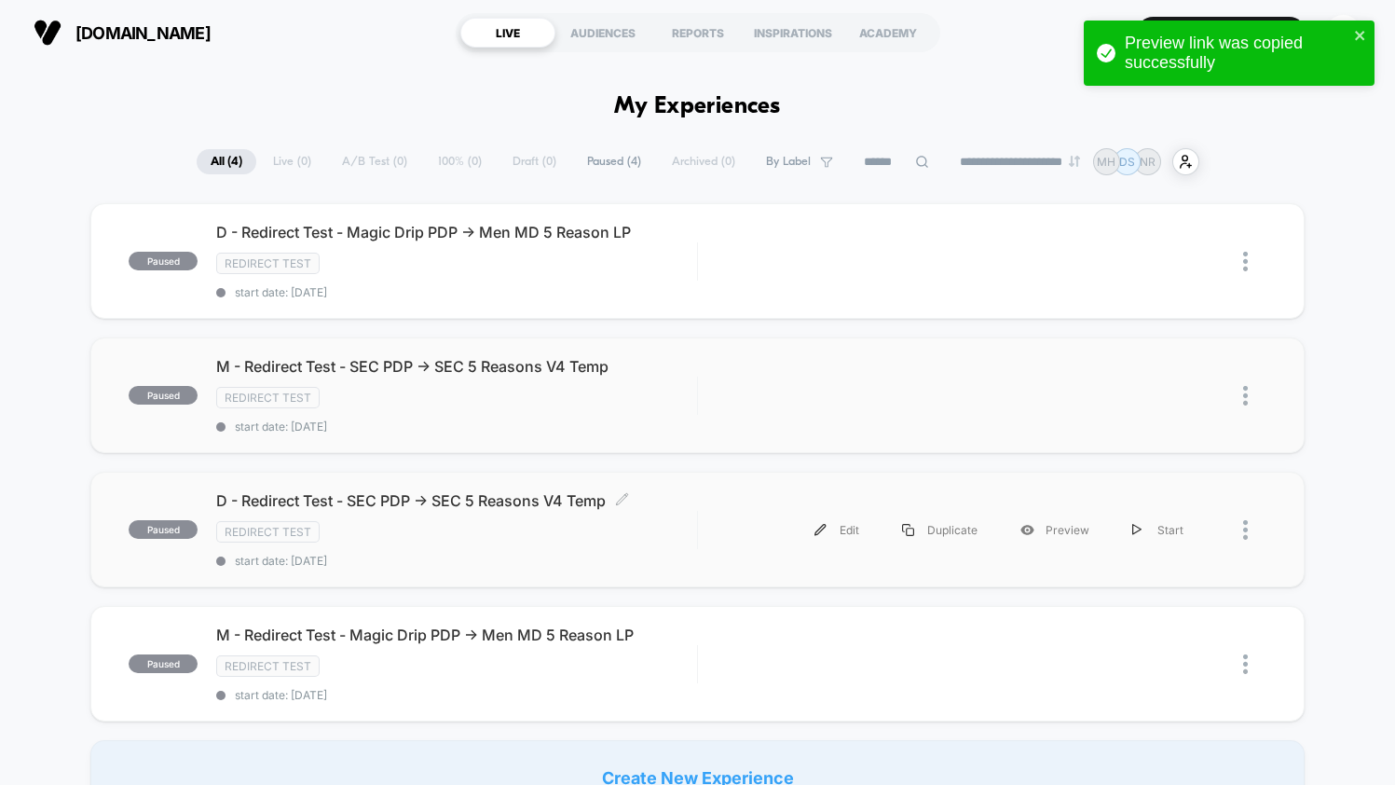
click at [384, 508] on div "D - Redirect Test - SEC PDP -> SEC 5 Reasons V4 Temp Click to edit experience d…" at bounding box center [456, 529] width 480 height 76
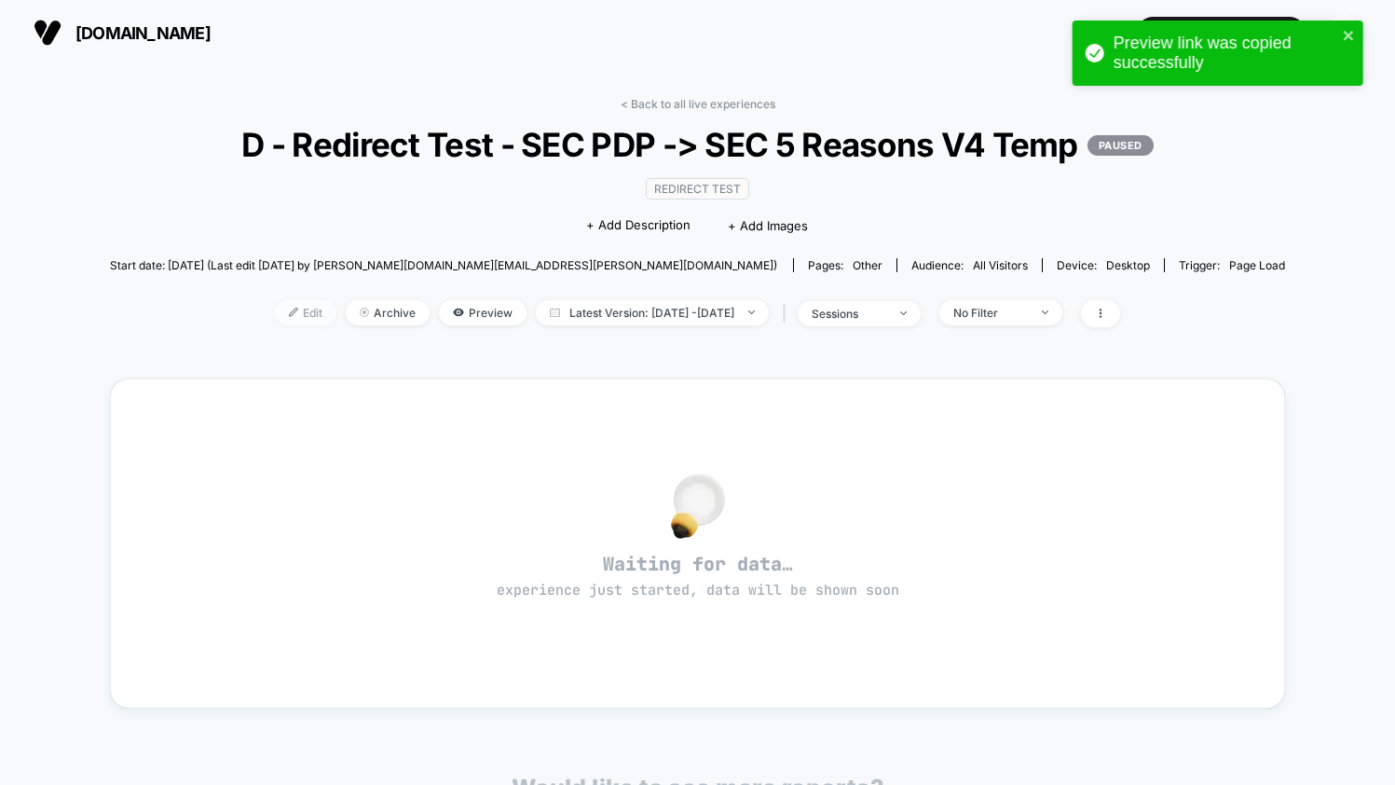
click at [275, 325] on span "Edit" at bounding box center [306, 312] width 62 height 25
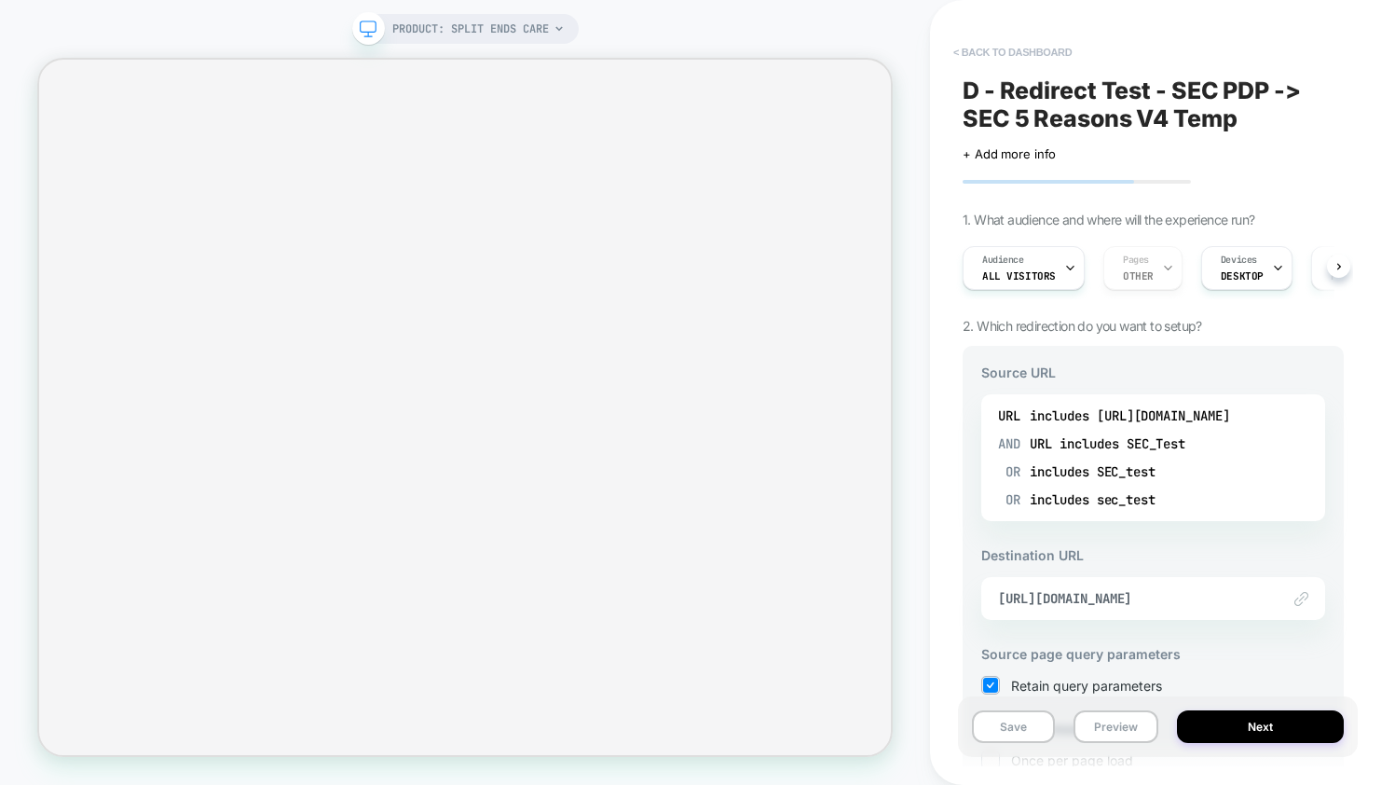
click at [1033, 46] on button "< back to dashboard" at bounding box center [1012, 52] width 137 height 30
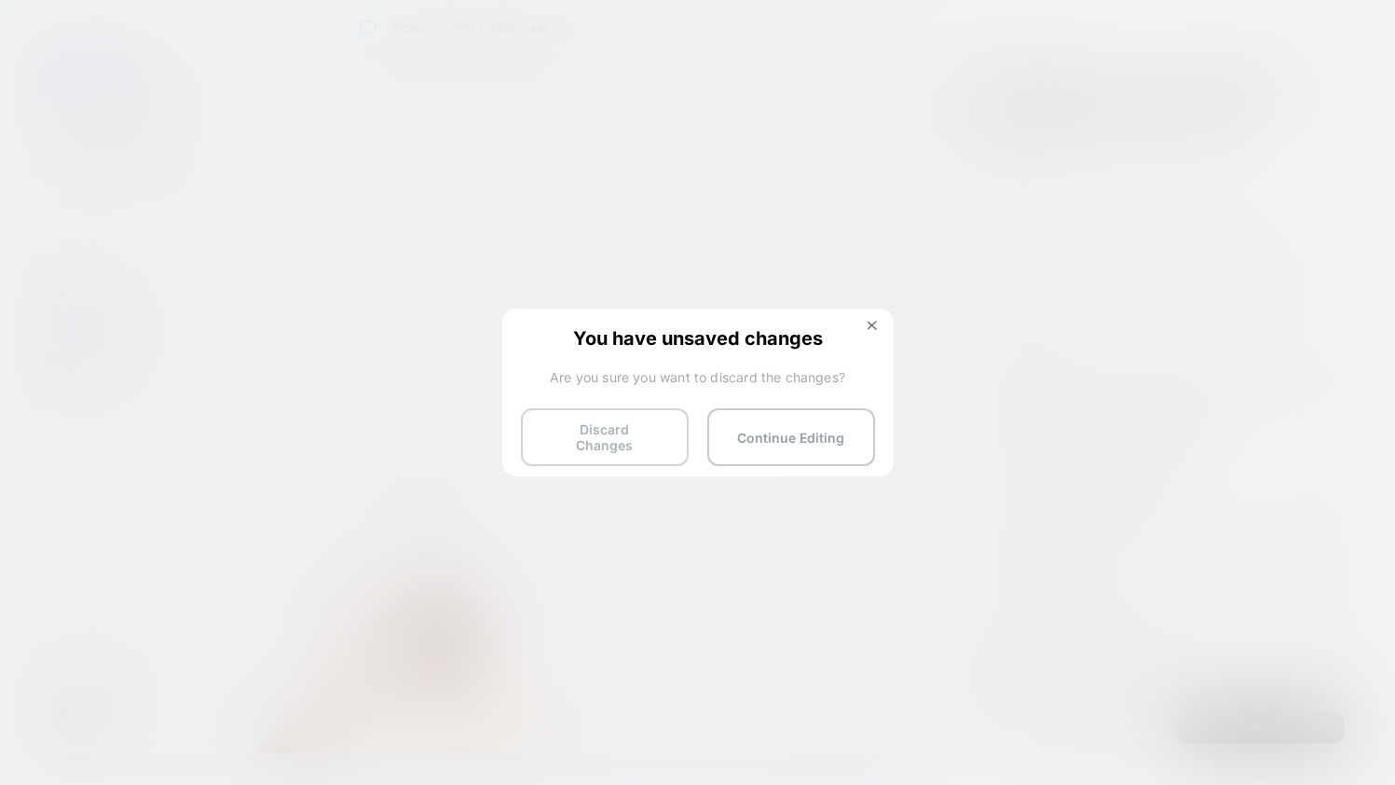
click at [638, 433] on button "Discard Changes" at bounding box center [605, 437] width 168 height 58
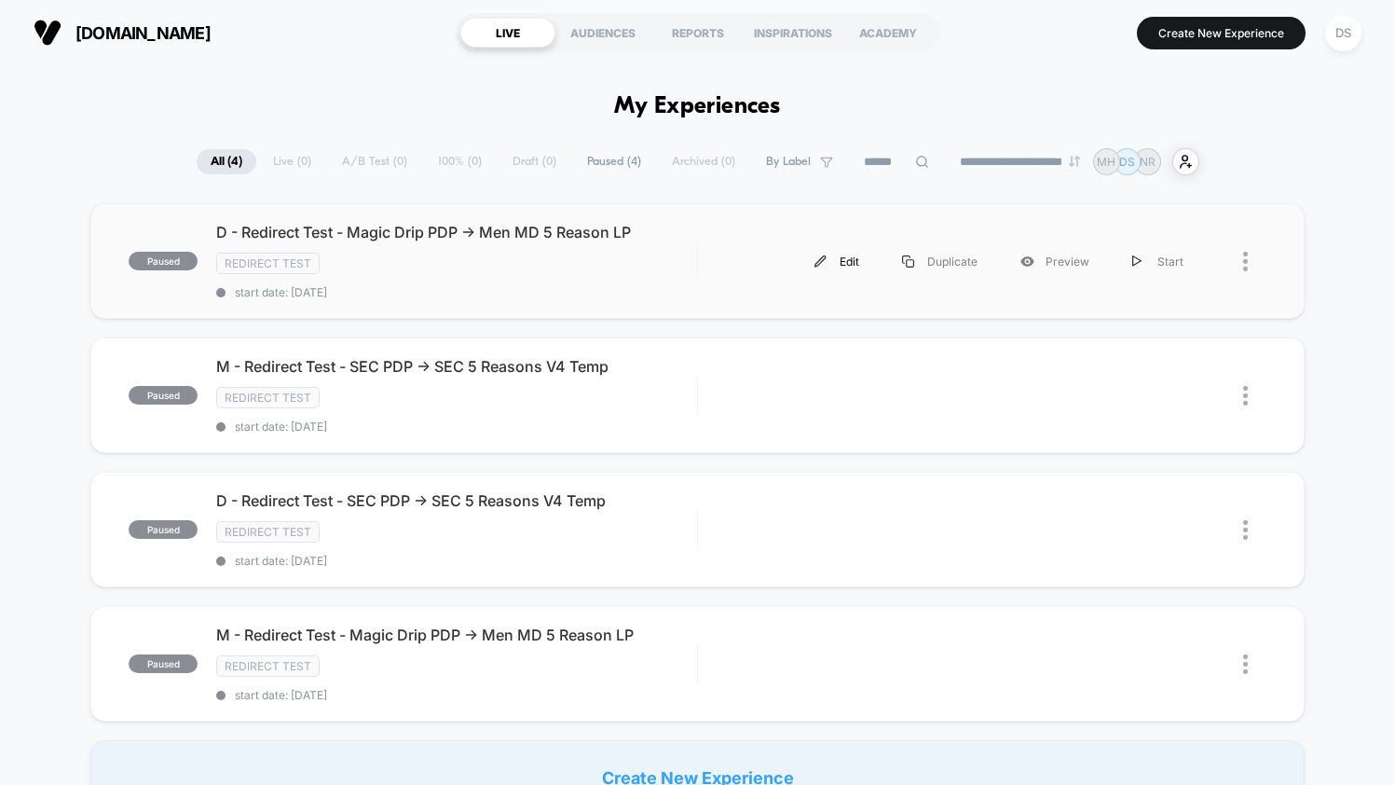
click at [824, 261] on img at bounding box center [821, 261] width 12 height 12
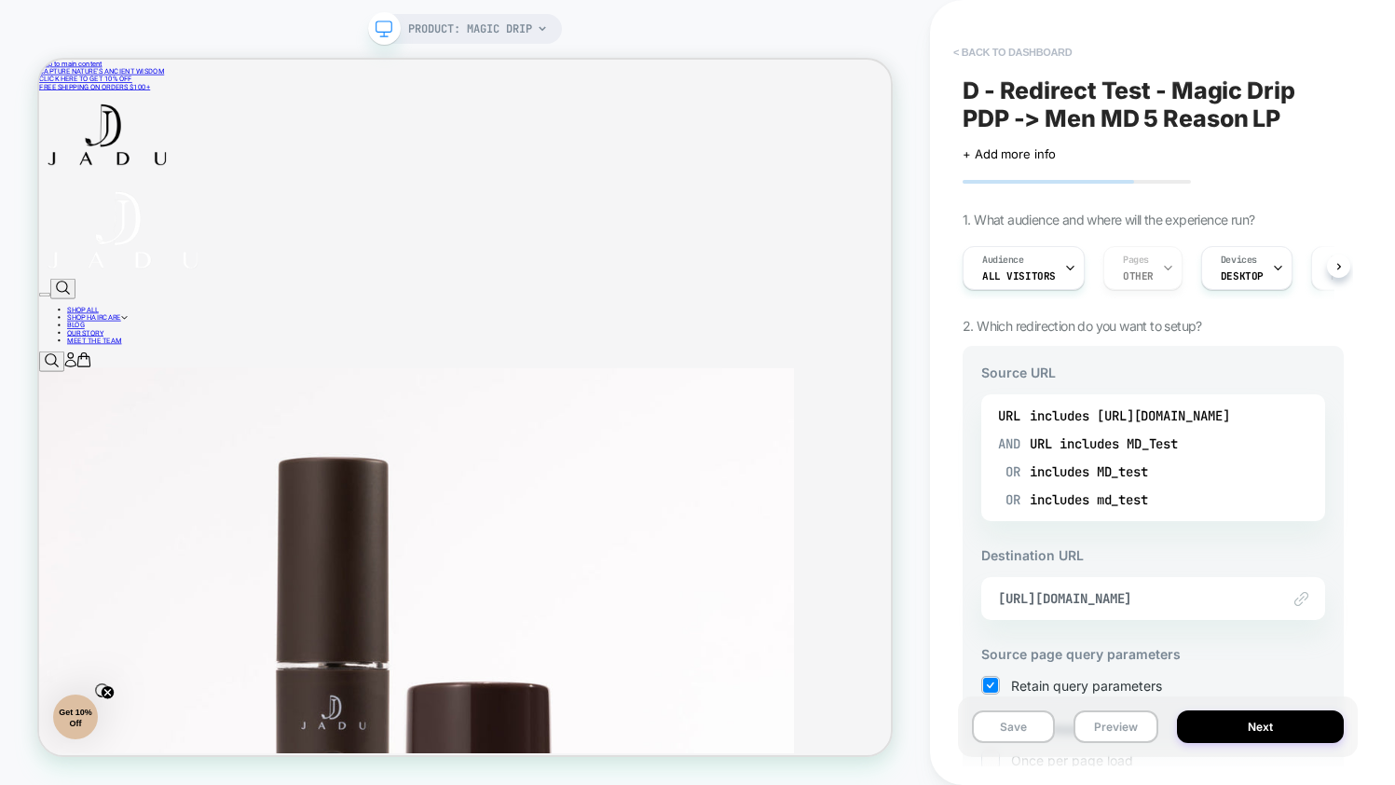
click at [995, 51] on button "< back to dashboard" at bounding box center [1012, 52] width 137 height 30
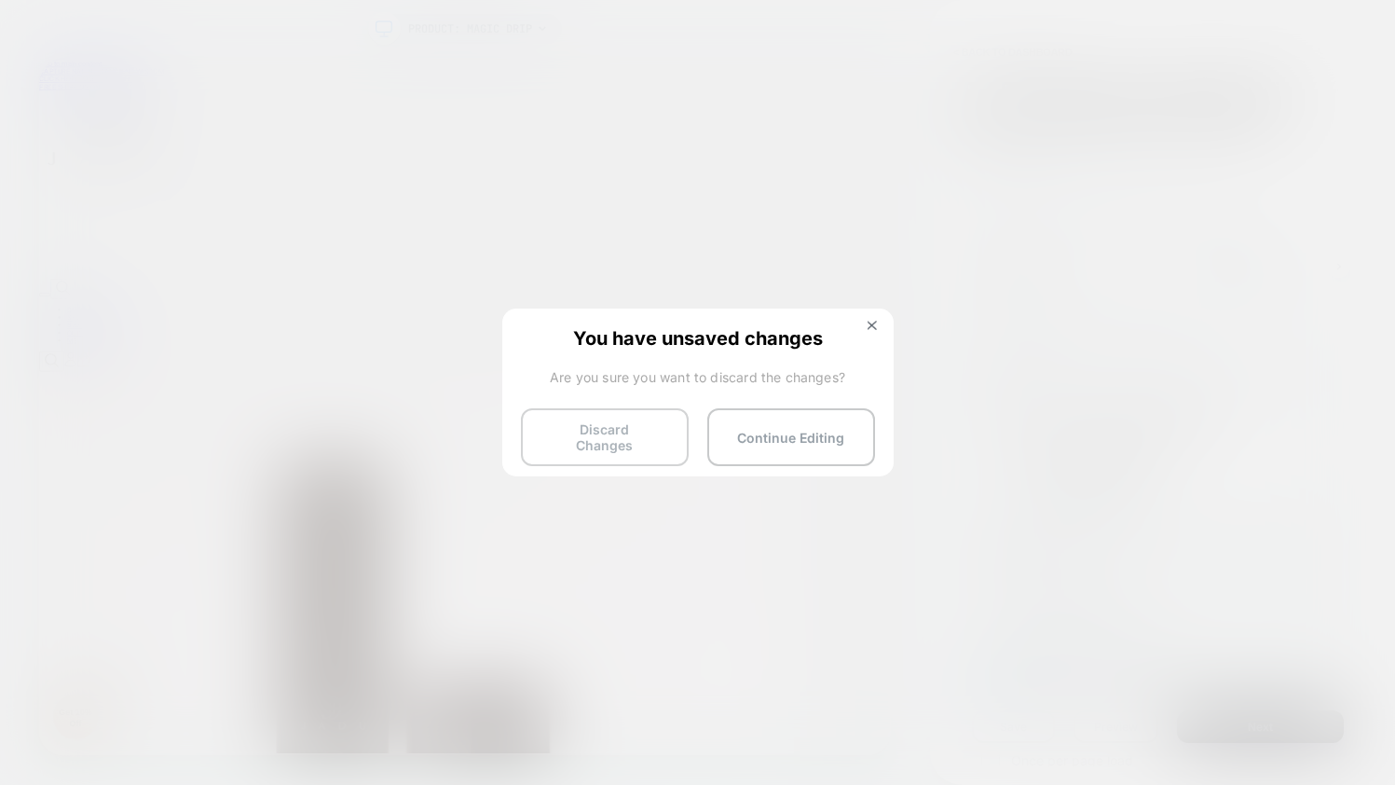
click at [636, 432] on button "Discard Changes" at bounding box center [605, 437] width 168 height 58
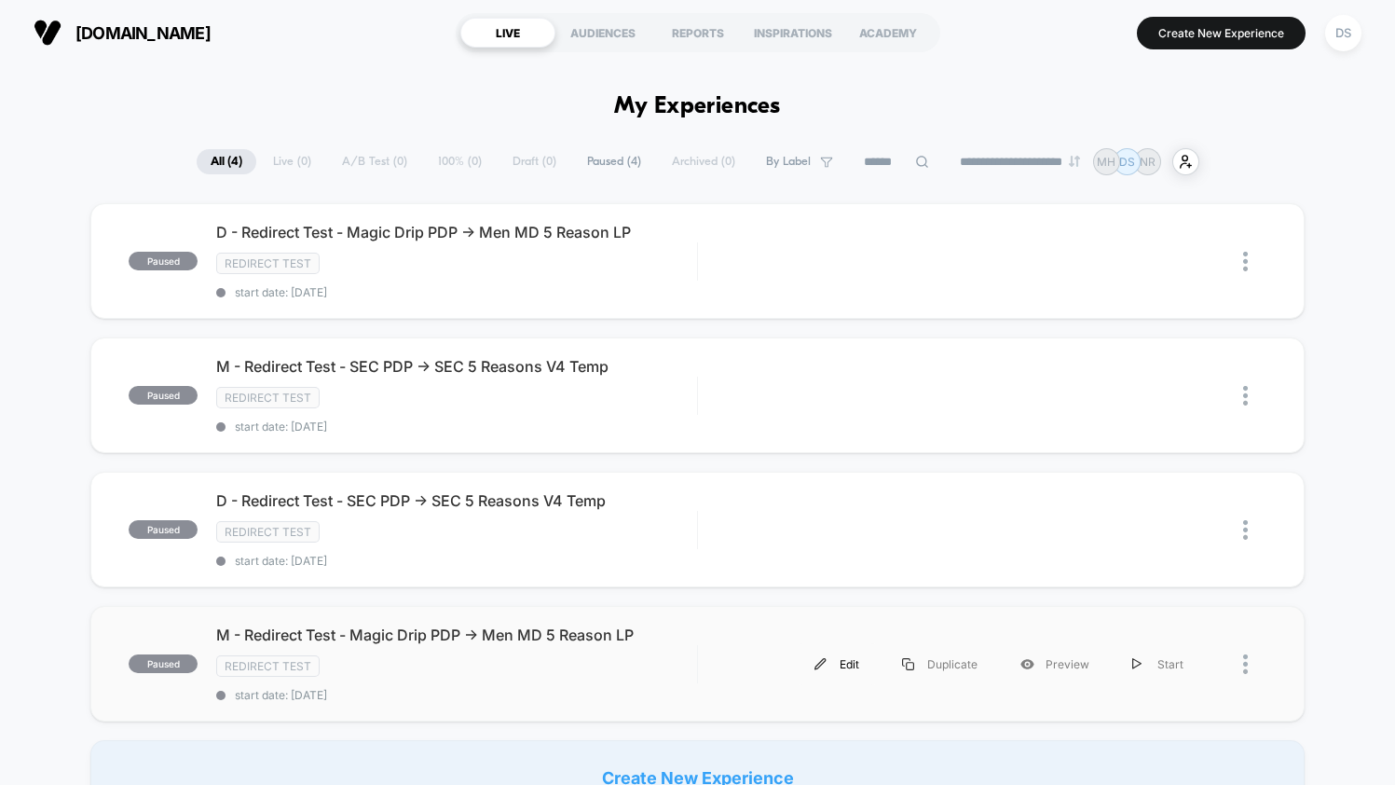
click at [830, 660] on div "Edit" at bounding box center [837, 664] width 88 height 42
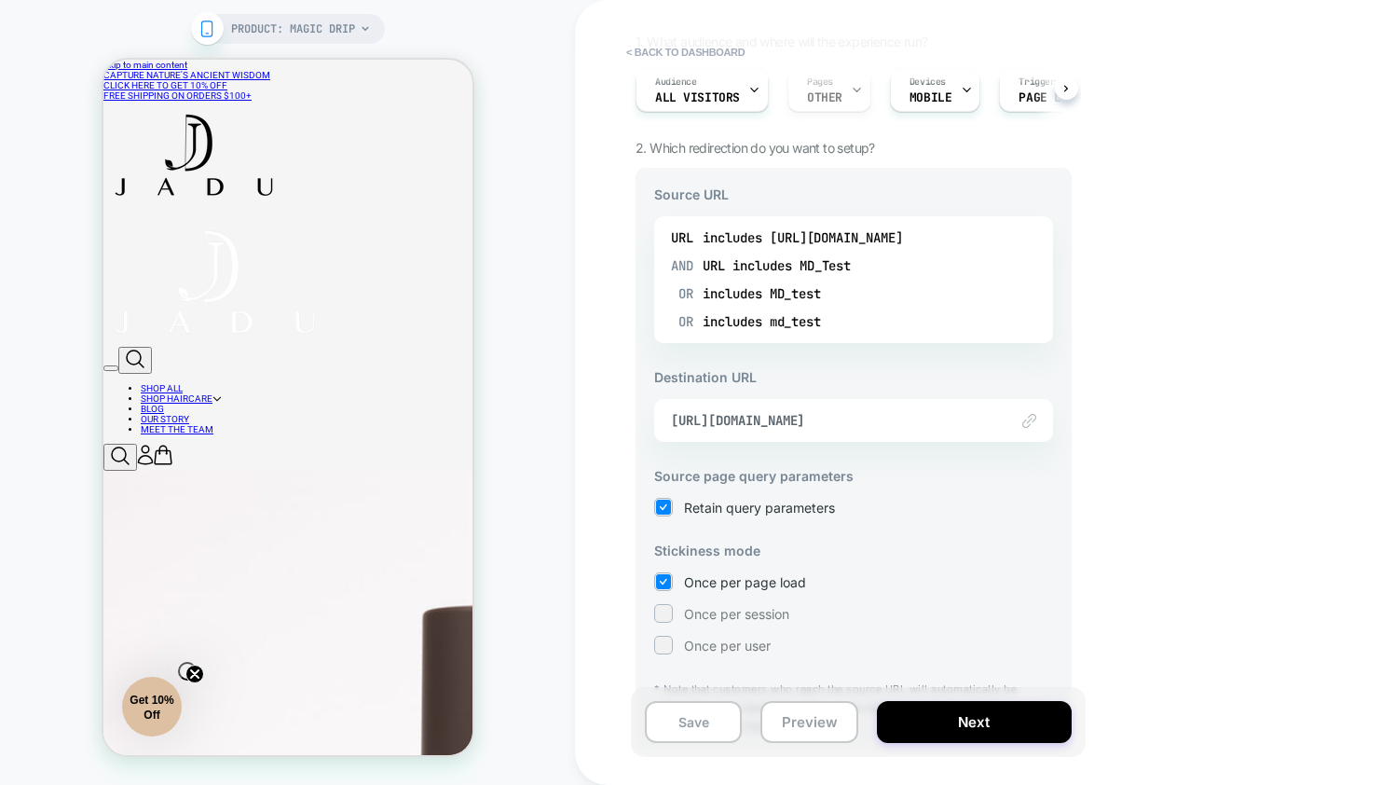
scroll to position [221, 0]
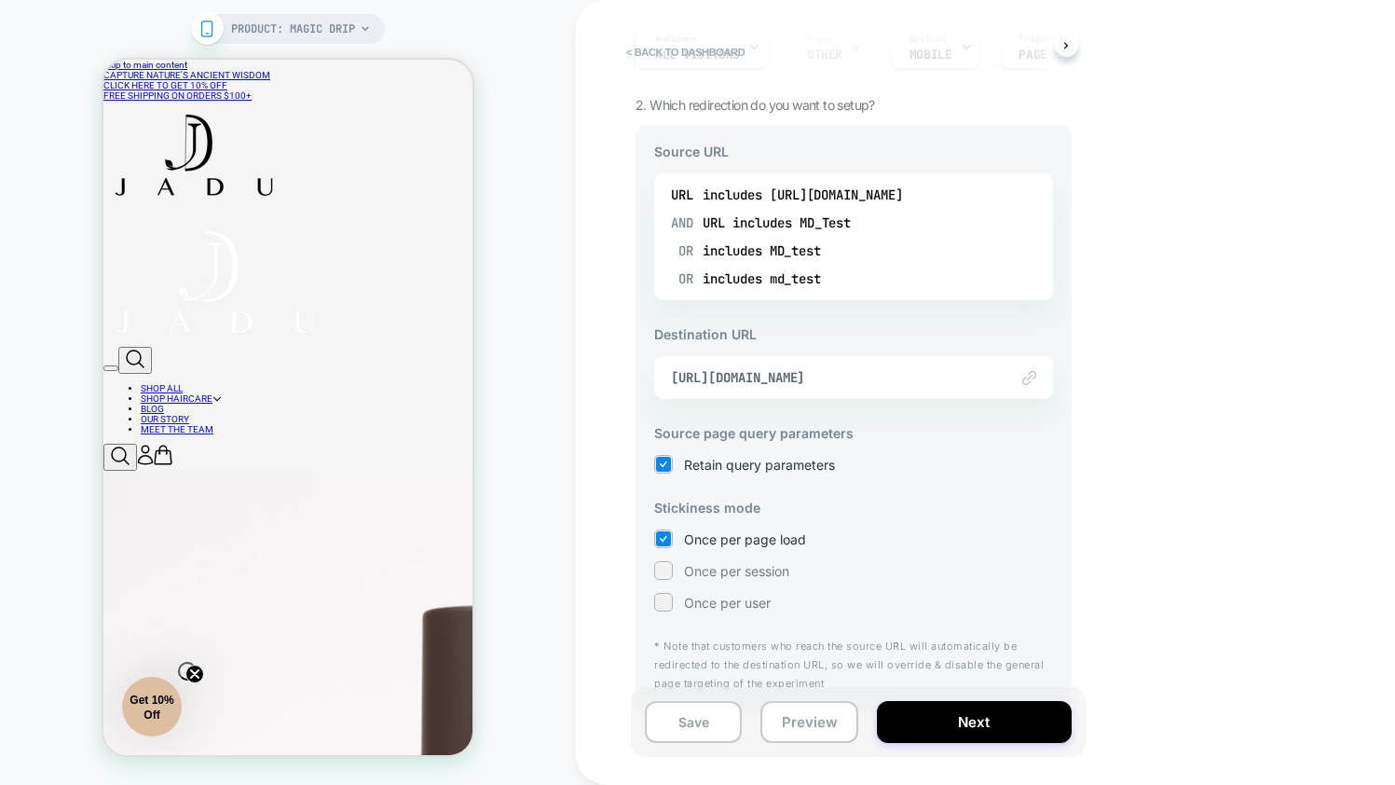
click at [749, 583] on div "Once per page load Once per session Once per user" at bounding box center [853, 570] width 399 height 82
click at [748, 576] on span "Once per session" at bounding box center [736, 571] width 105 height 16
click at [725, 714] on button "Save" at bounding box center [693, 722] width 97 height 42
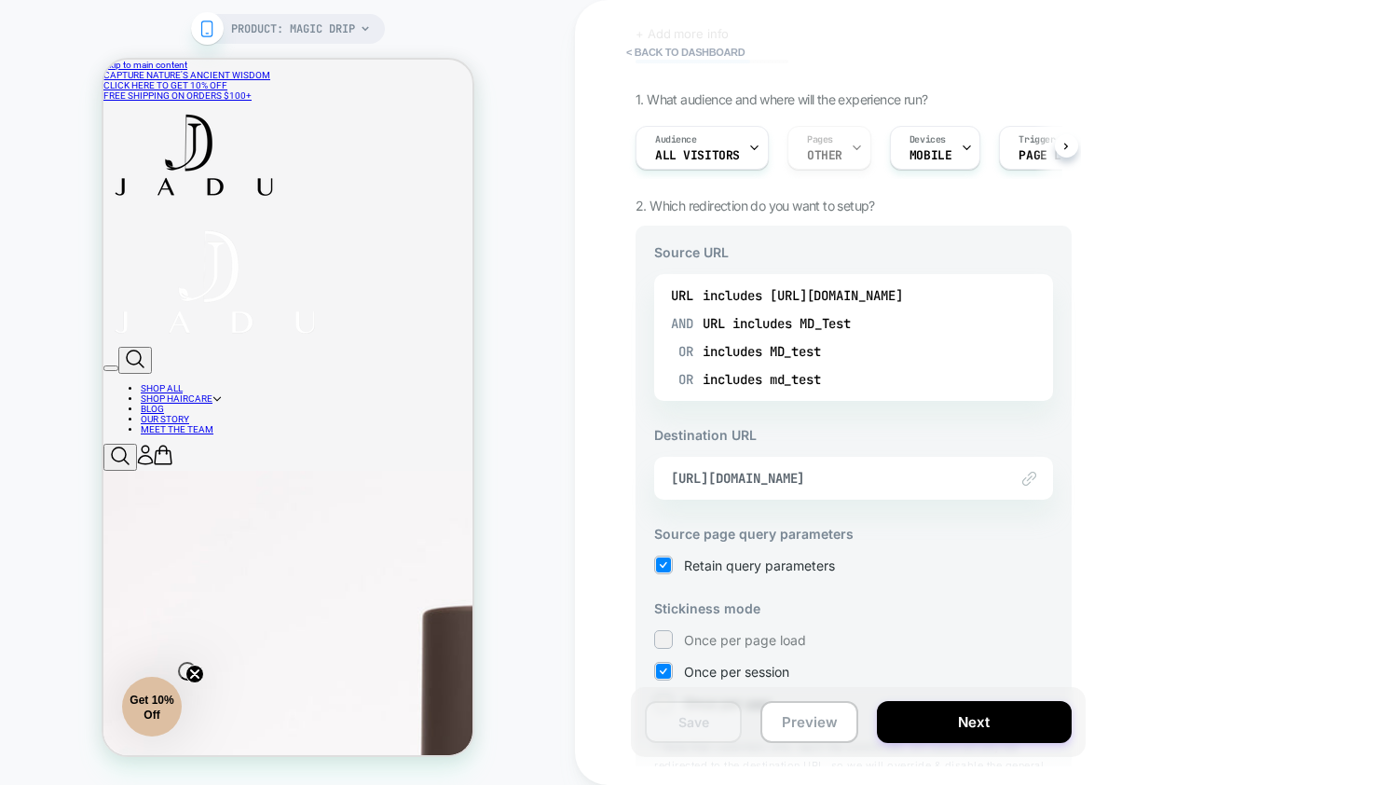
scroll to position [0, 0]
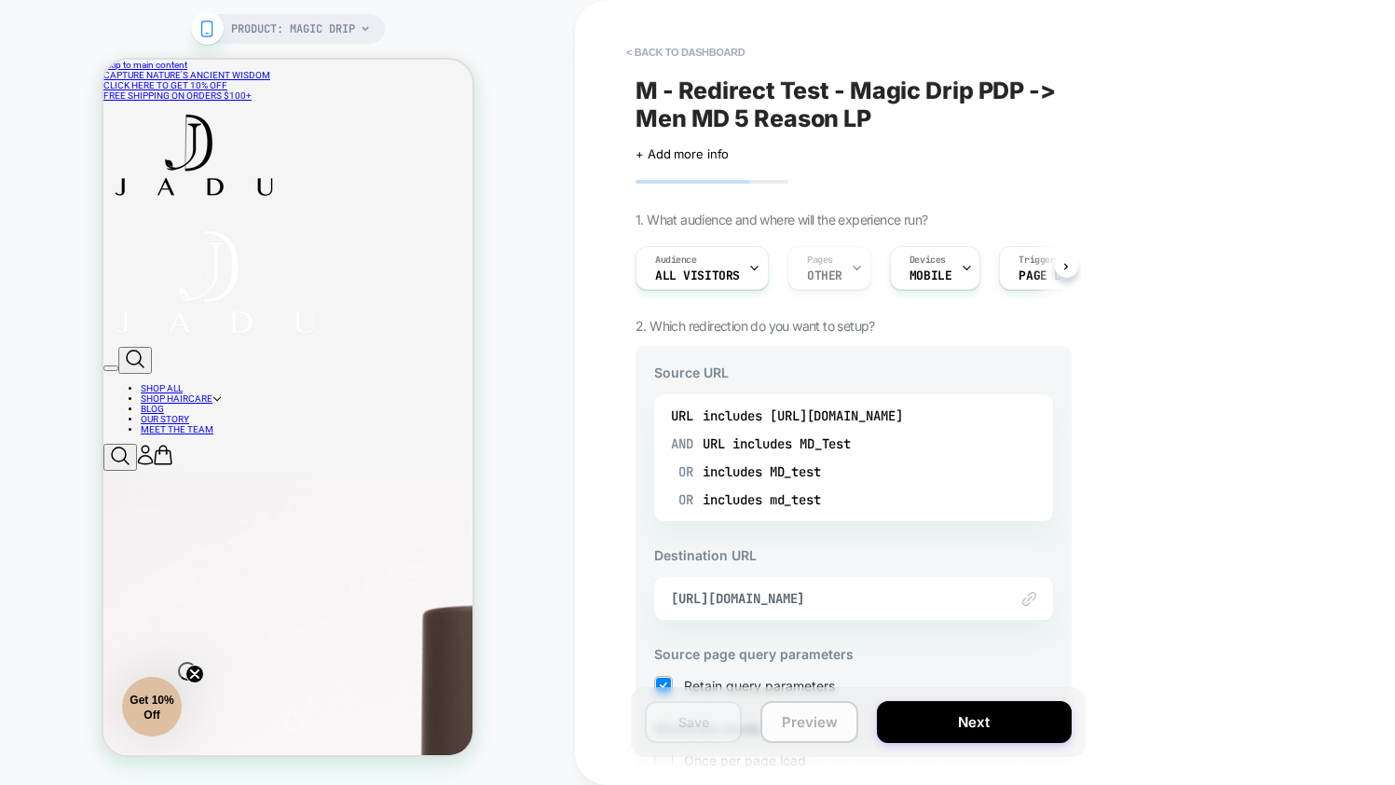
click at [826, 729] on button "Preview" at bounding box center [809, 722] width 97 height 42
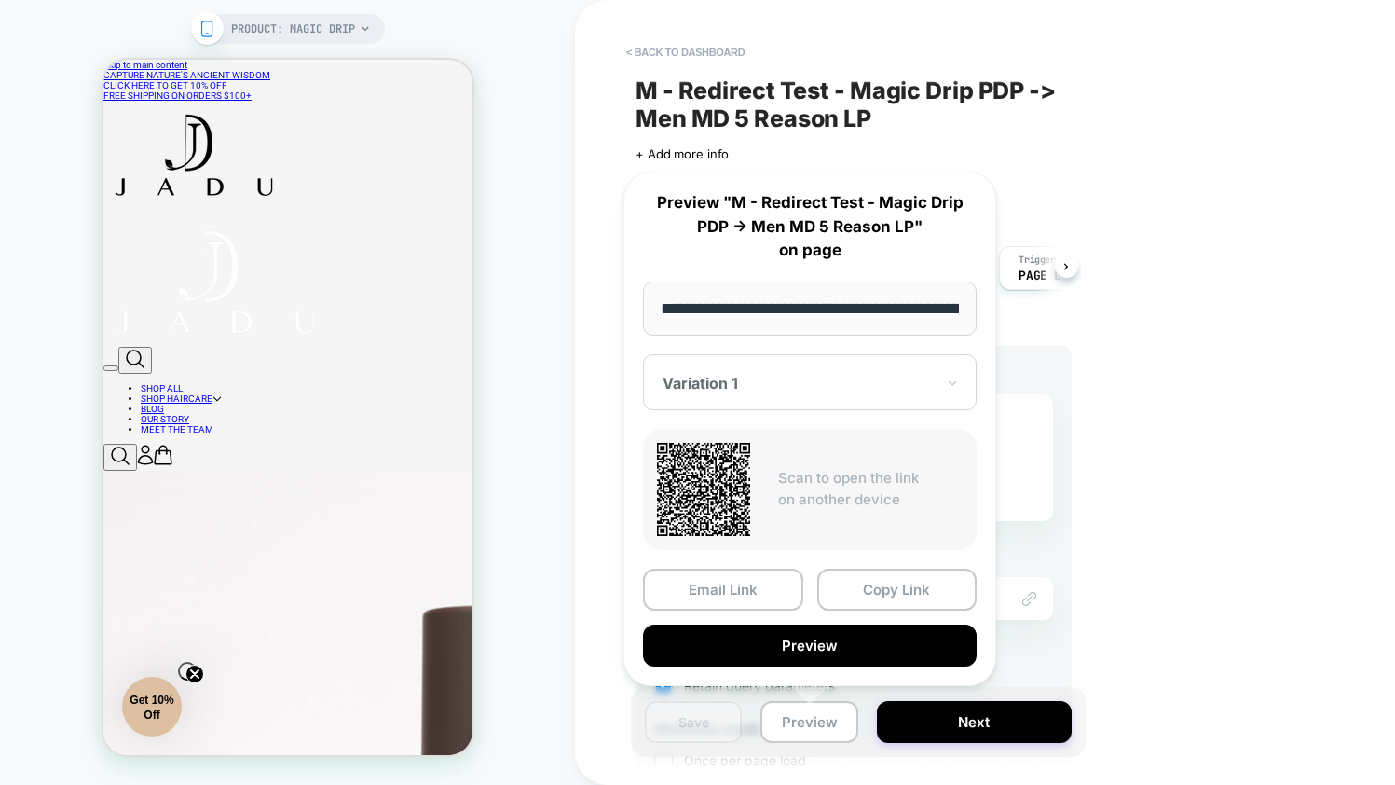
scroll to position [0, 175]
click at [686, 46] on button "< back to dashboard" at bounding box center [685, 52] width 137 height 30
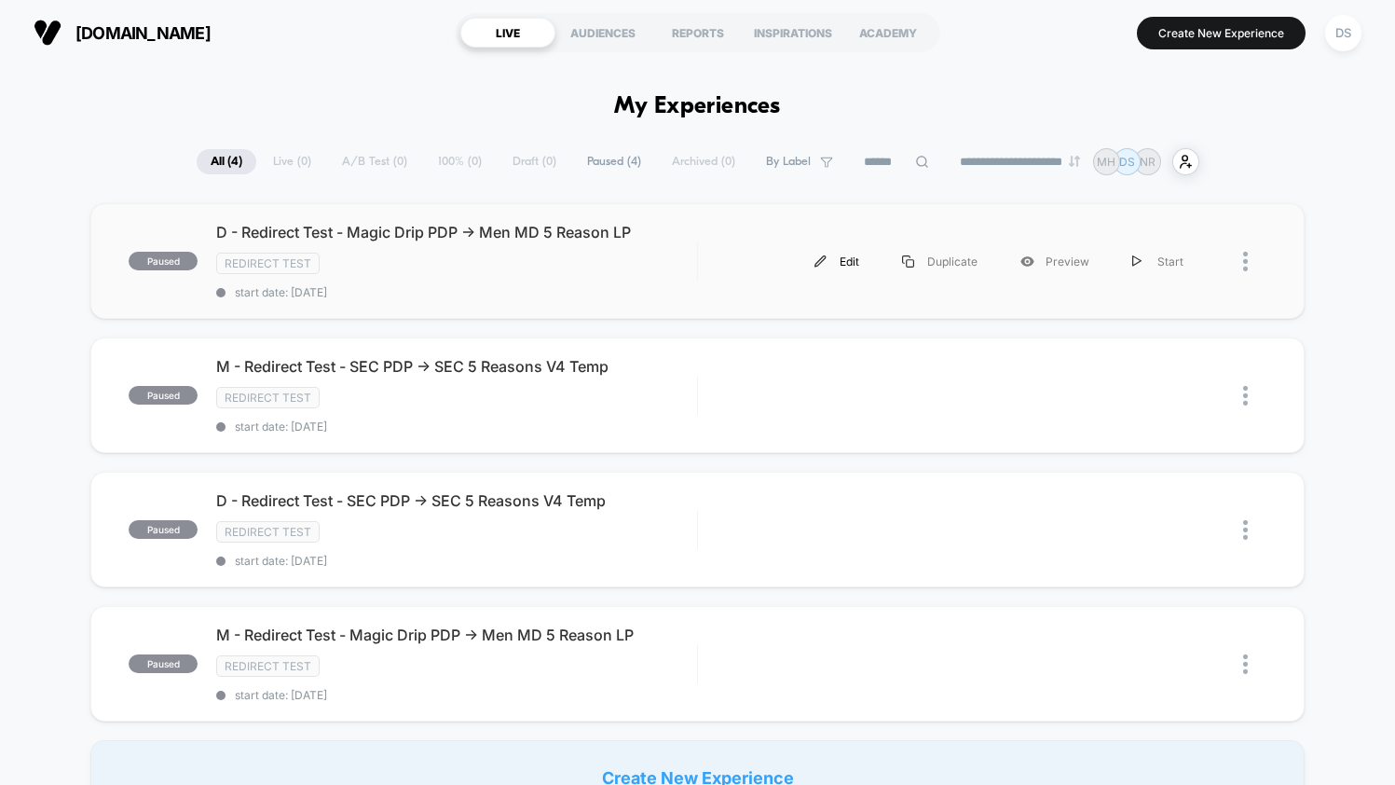
click at [837, 254] on div "Edit" at bounding box center [837, 261] width 88 height 42
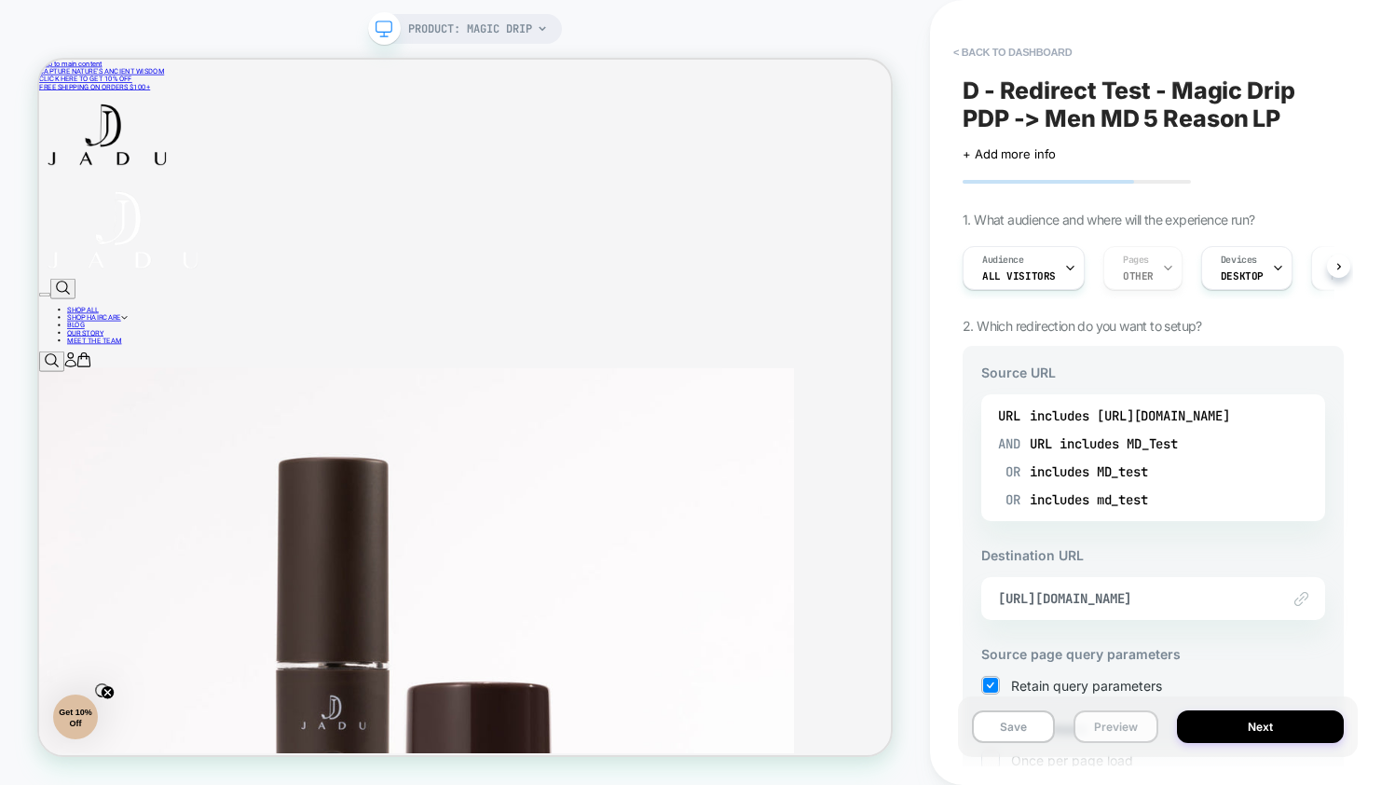
click at [1105, 727] on button "Preview" at bounding box center [1116, 726] width 85 height 33
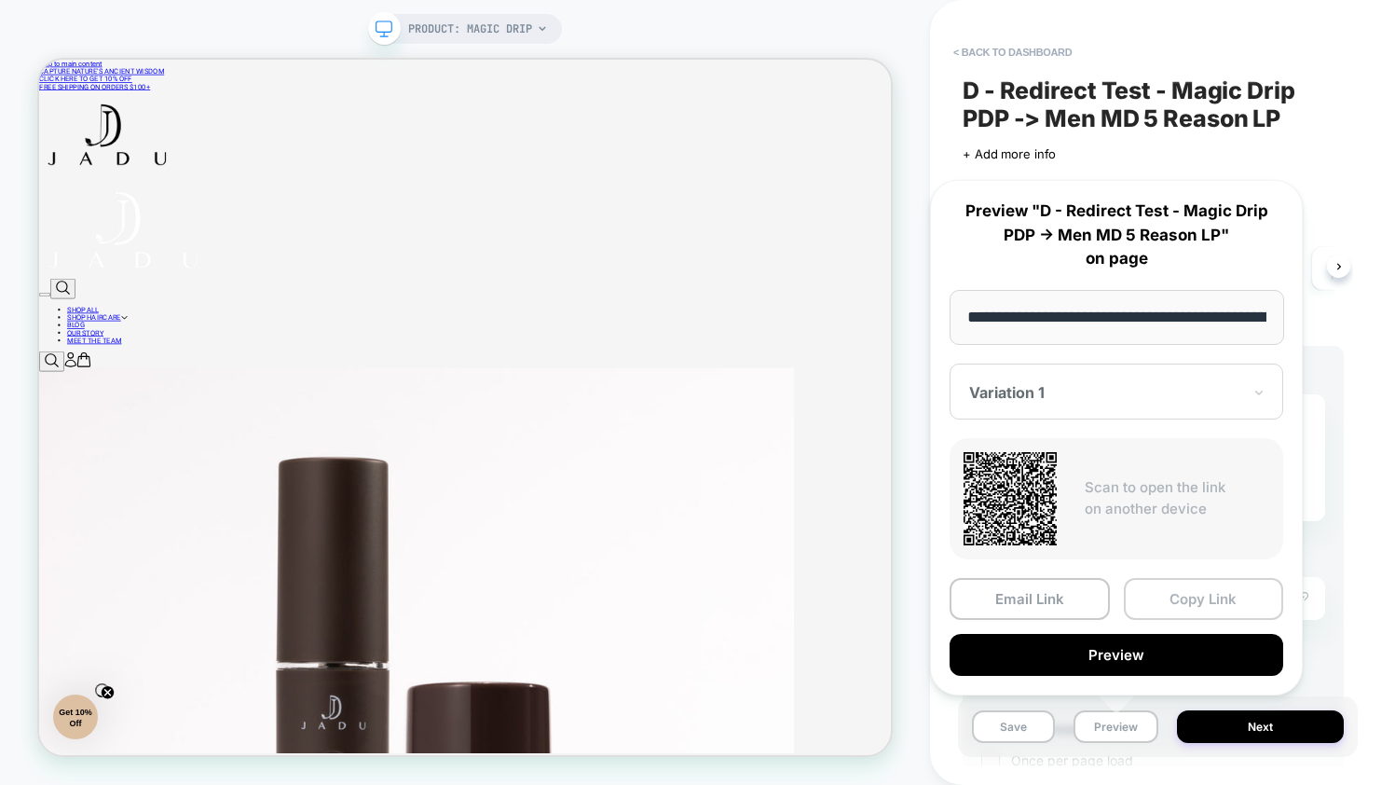
click at [1194, 585] on button "Copy Link" at bounding box center [1204, 599] width 160 height 42
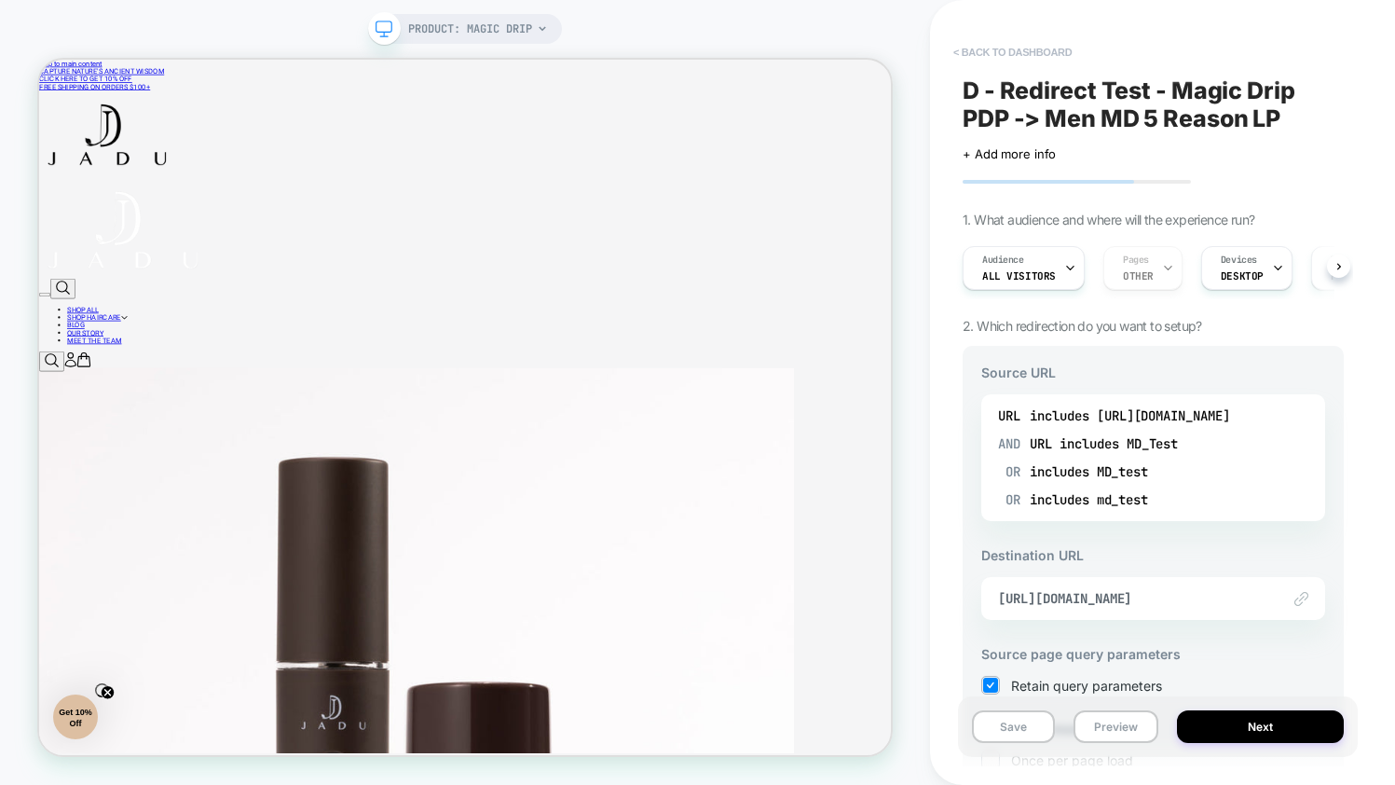
click at [1039, 48] on button "< back to dashboard" at bounding box center [1012, 52] width 137 height 30
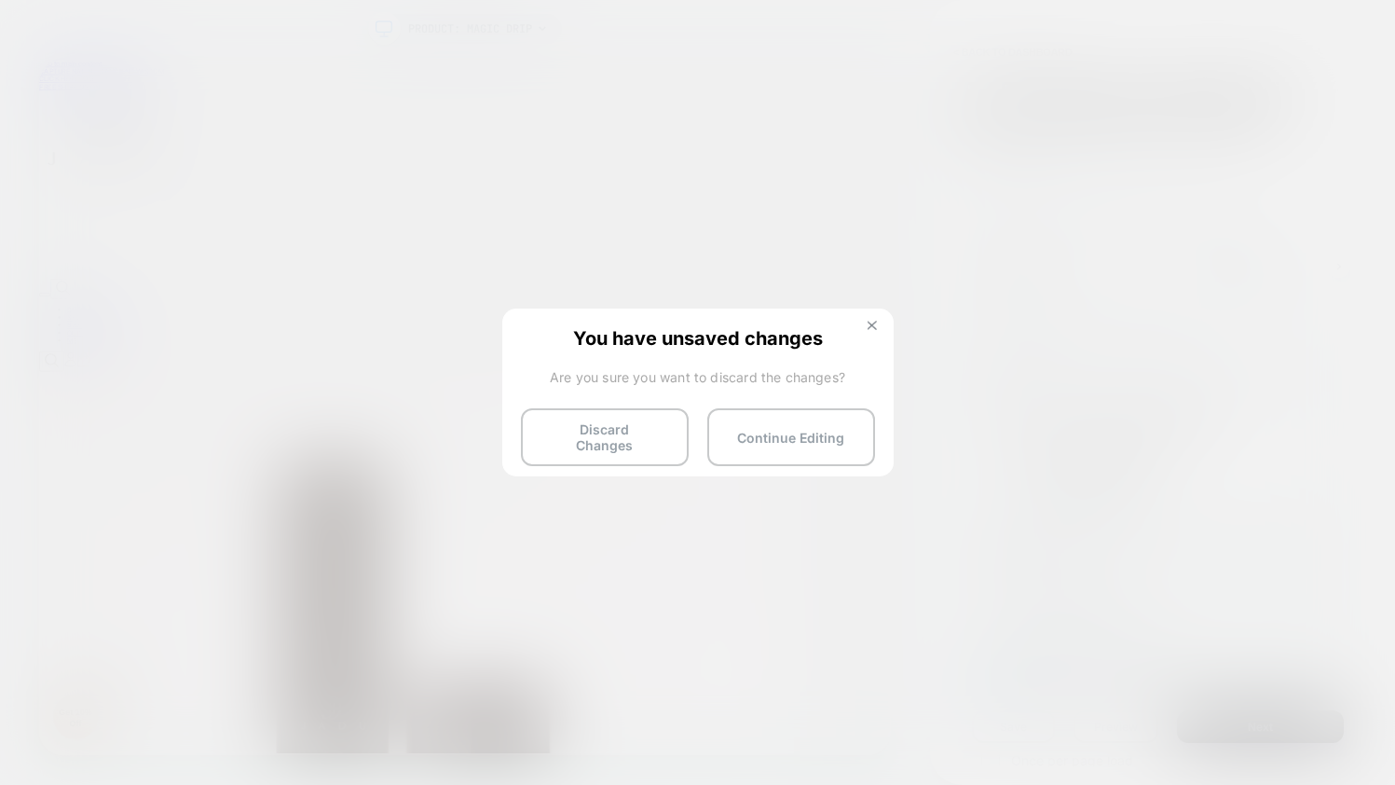
drag, startPoint x: 870, startPoint y: 319, endPoint x: 1108, endPoint y: 347, distance: 240.2
click at [870, 320] on button at bounding box center [872, 328] width 21 height 16
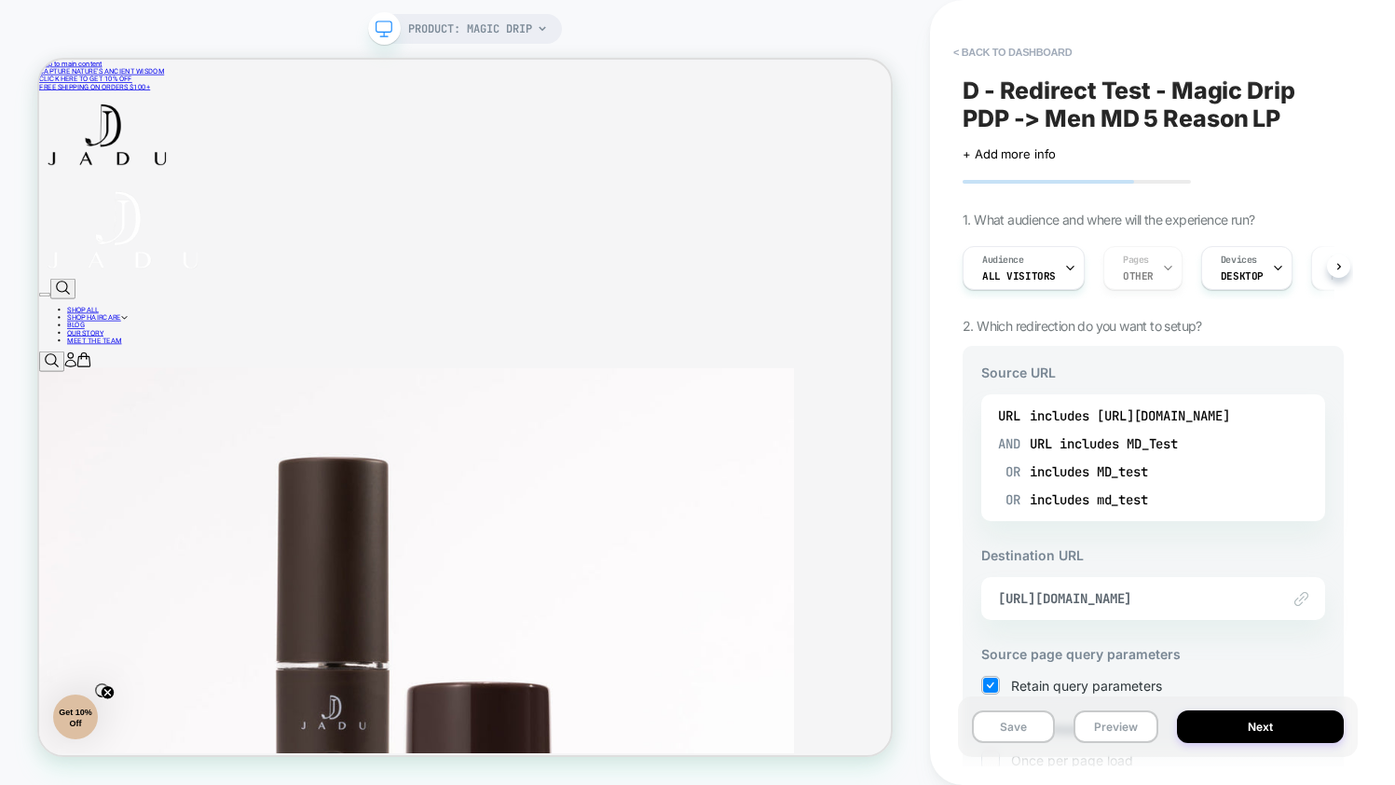
scroll to position [240, 0]
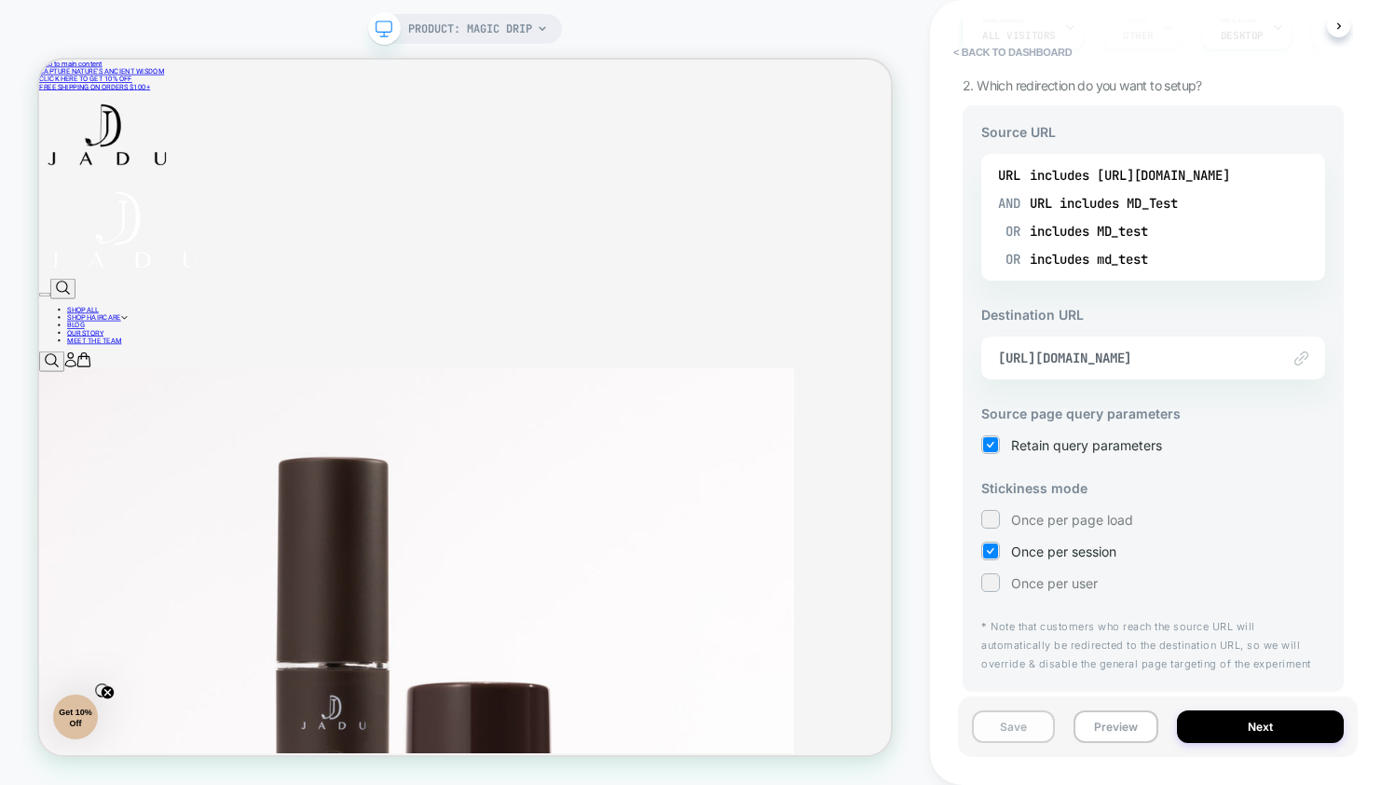
click at [1005, 722] on button "Save" at bounding box center [1013, 726] width 83 height 33
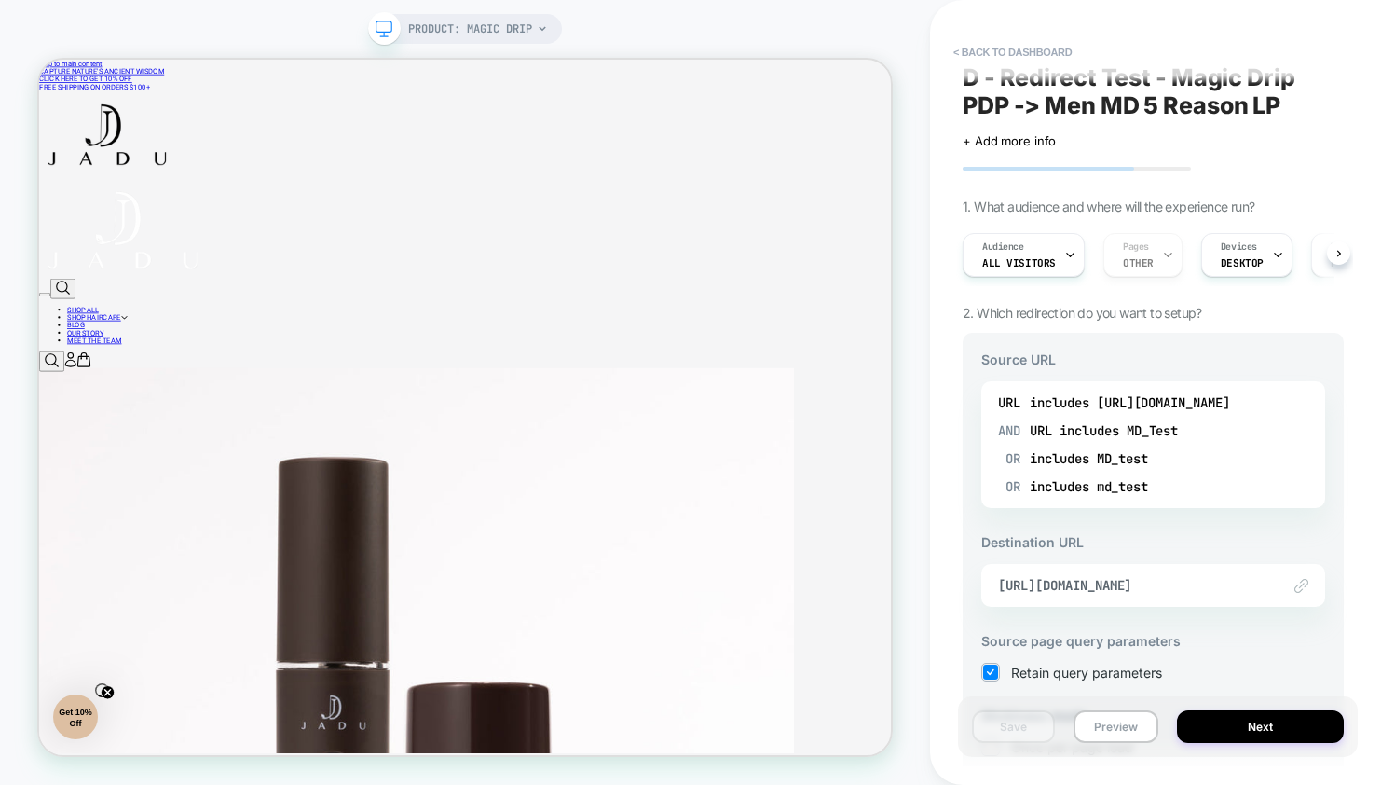
scroll to position [0, 0]
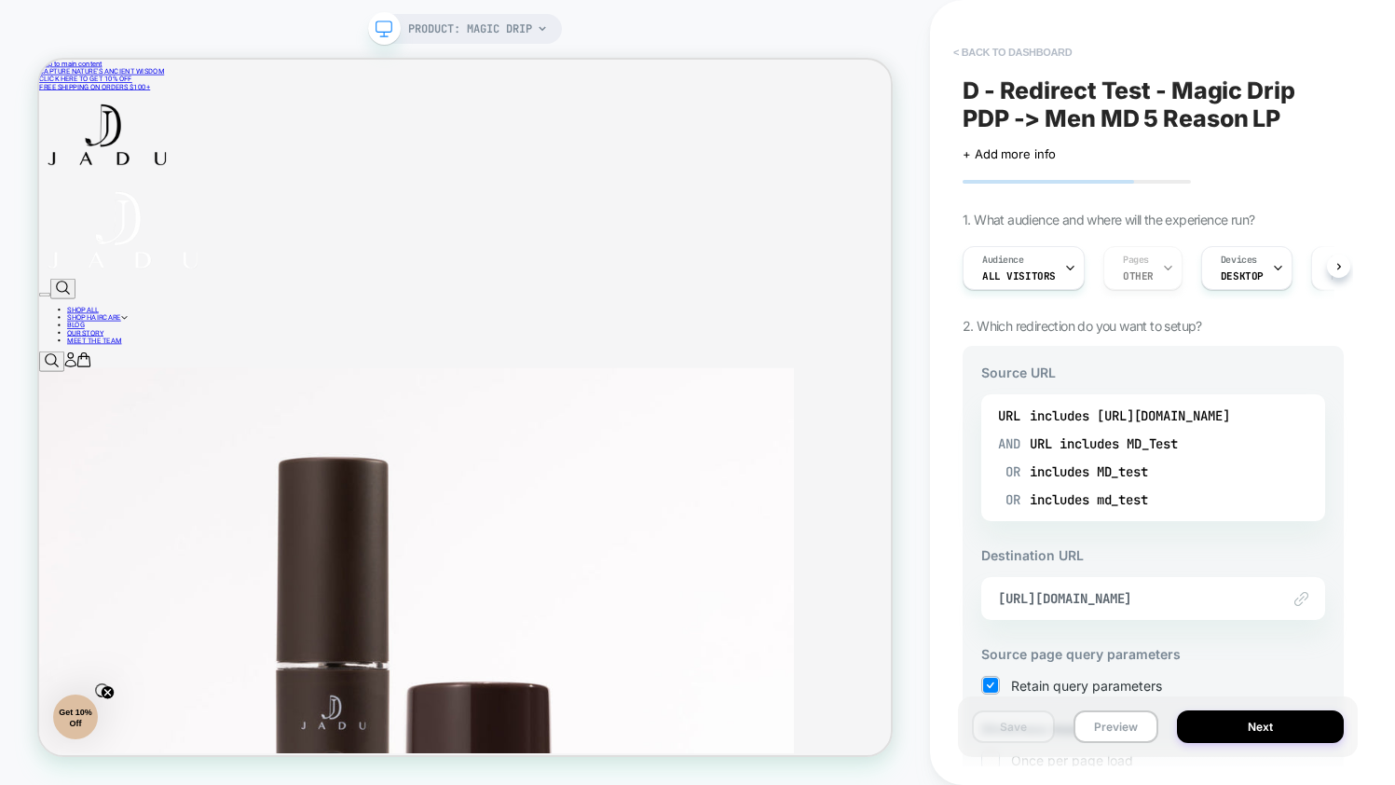
click at [989, 51] on button "< back to dashboard" at bounding box center [1012, 52] width 137 height 30
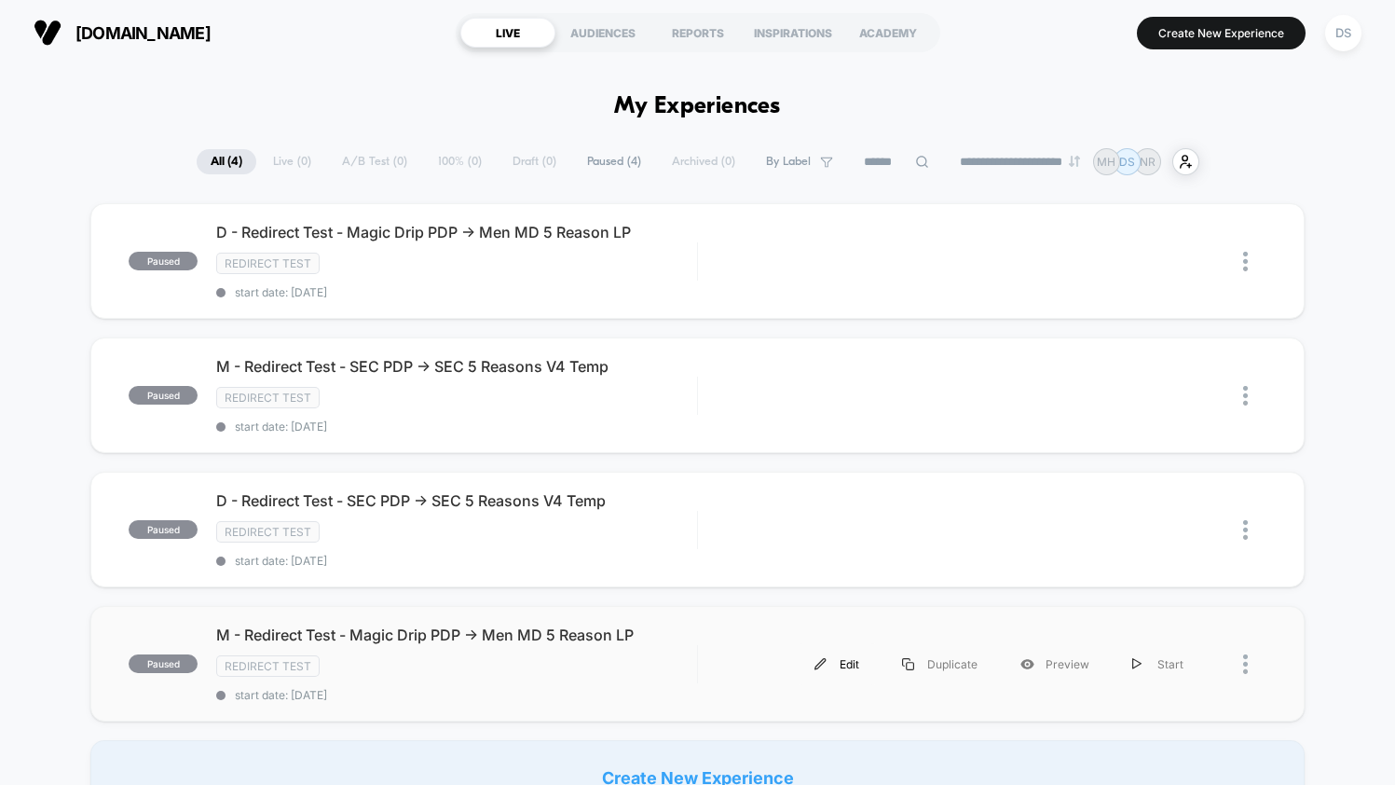
click at [822, 659] on img at bounding box center [821, 664] width 12 height 12
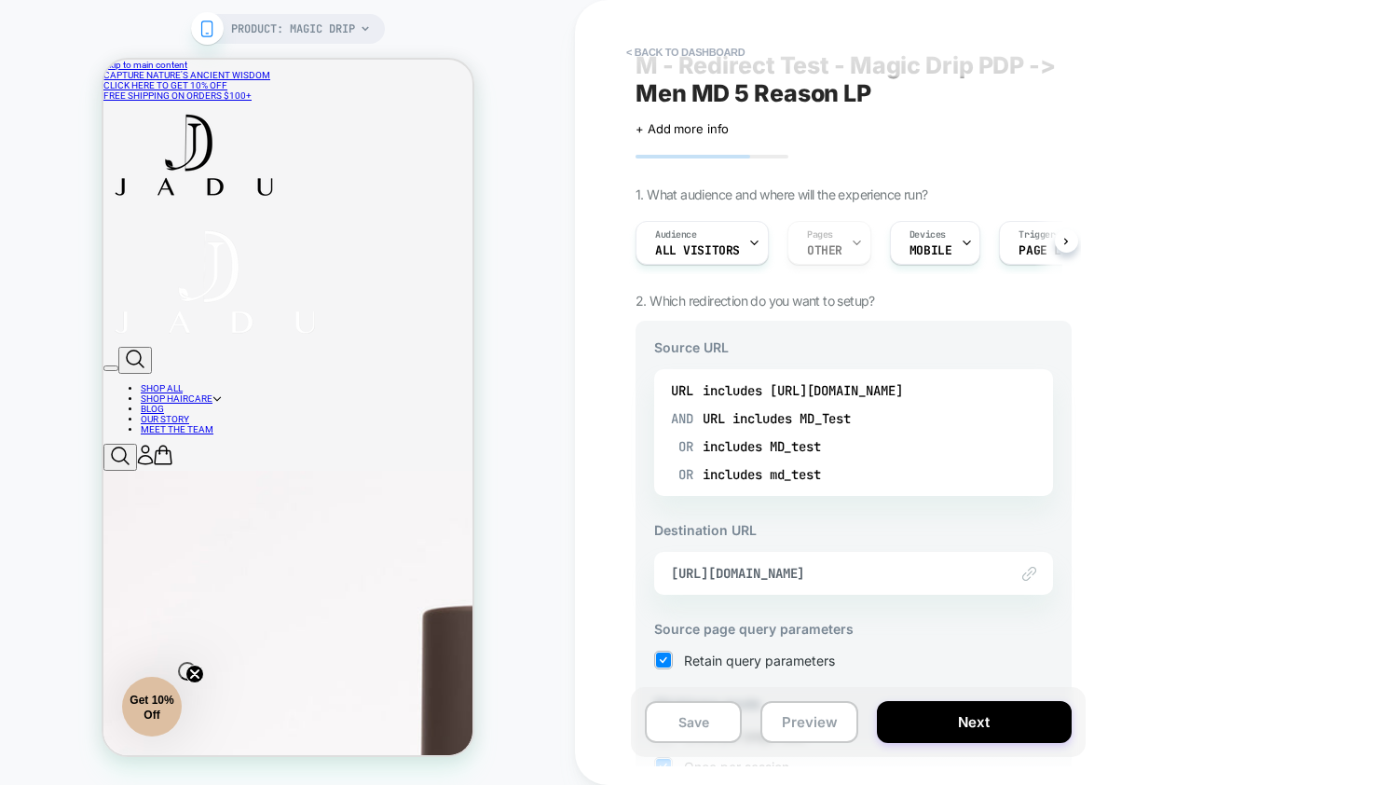
scroll to position [240, 0]
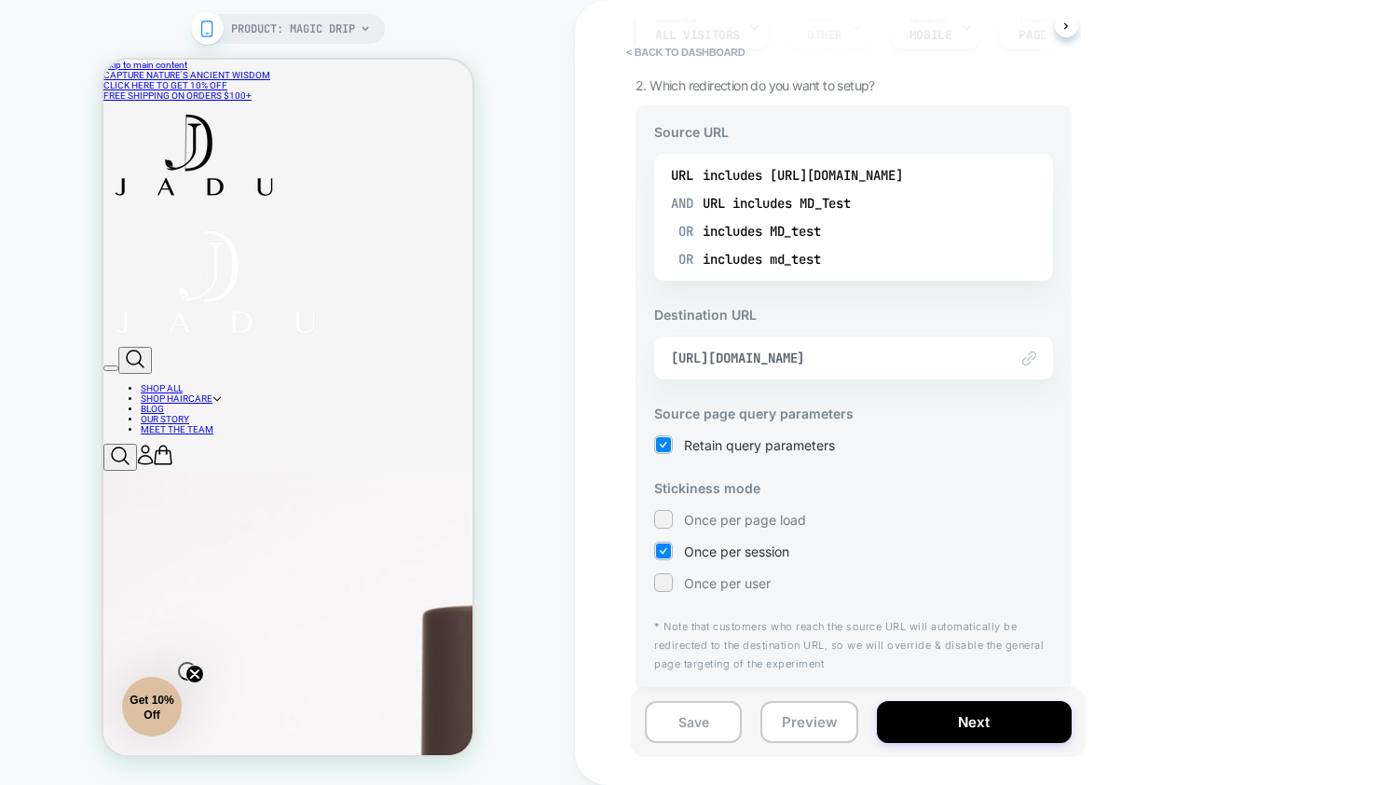
click at [769, 750] on div "Save Preview Next" at bounding box center [858, 722] width 455 height 70
click at [783, 729] on button "Preview" at bounding box center [809, 722] width 97 height 42
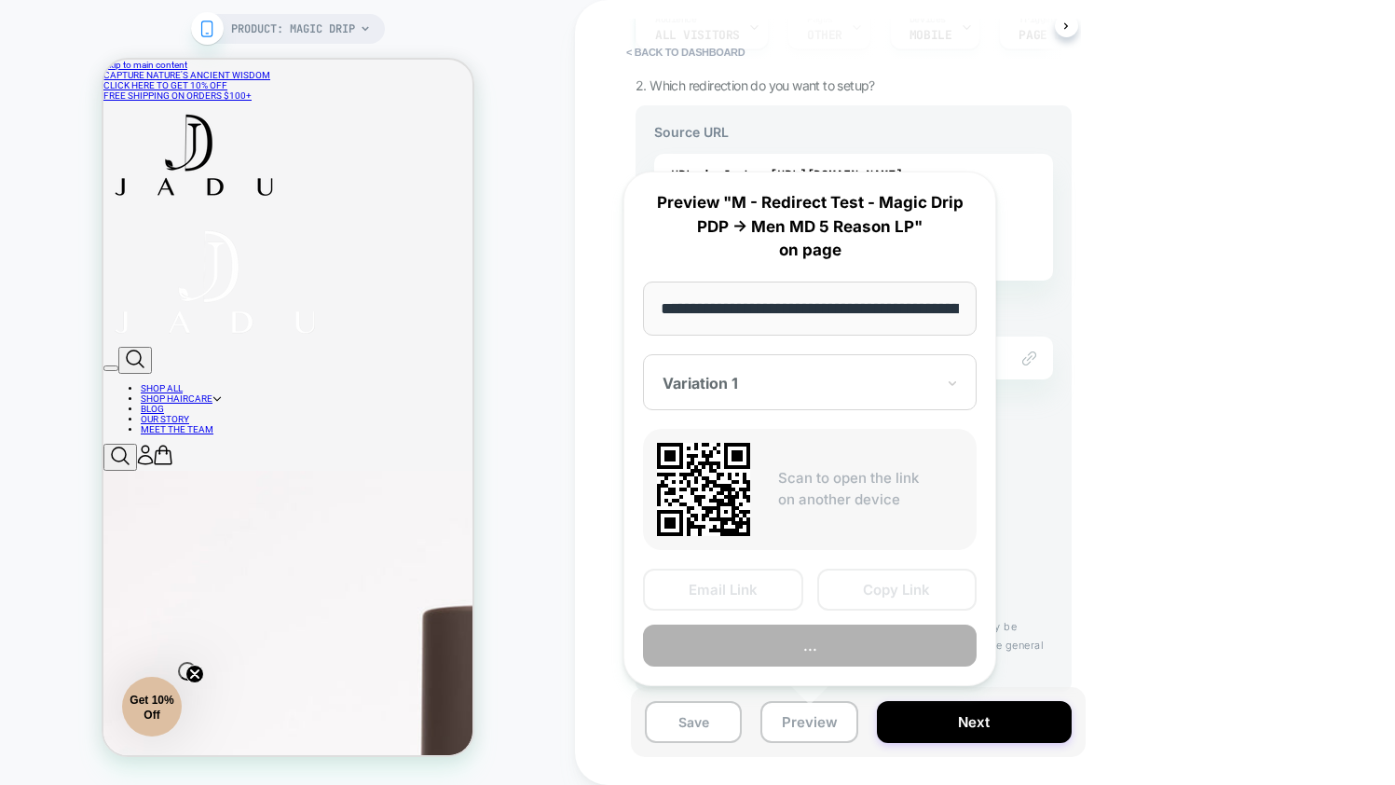
scroll to position [0, 175]
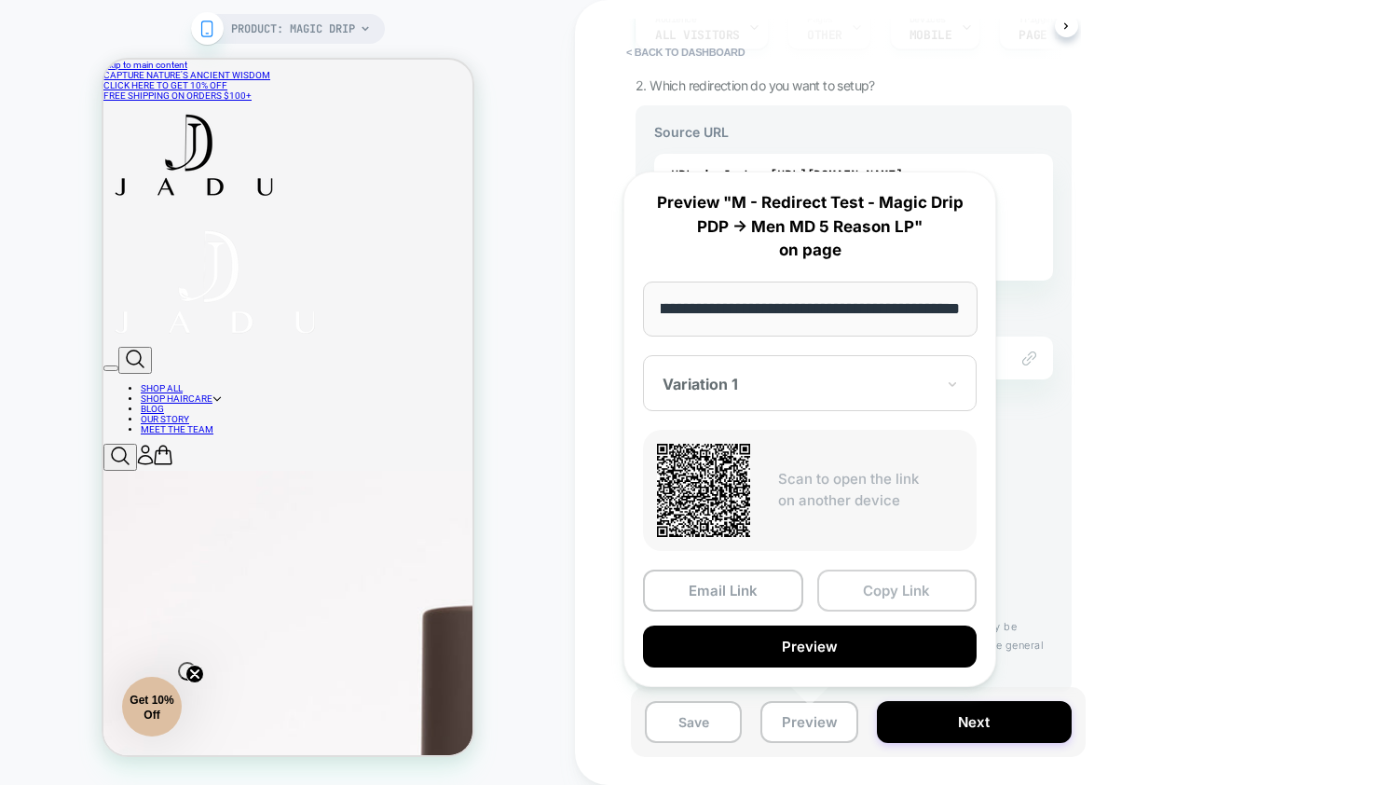
click at [843, 595] on button "Copy Link" at bounding box center [897, 590] width 160 height 42
